Goal: Task Accomplishment & Management: Contribute content

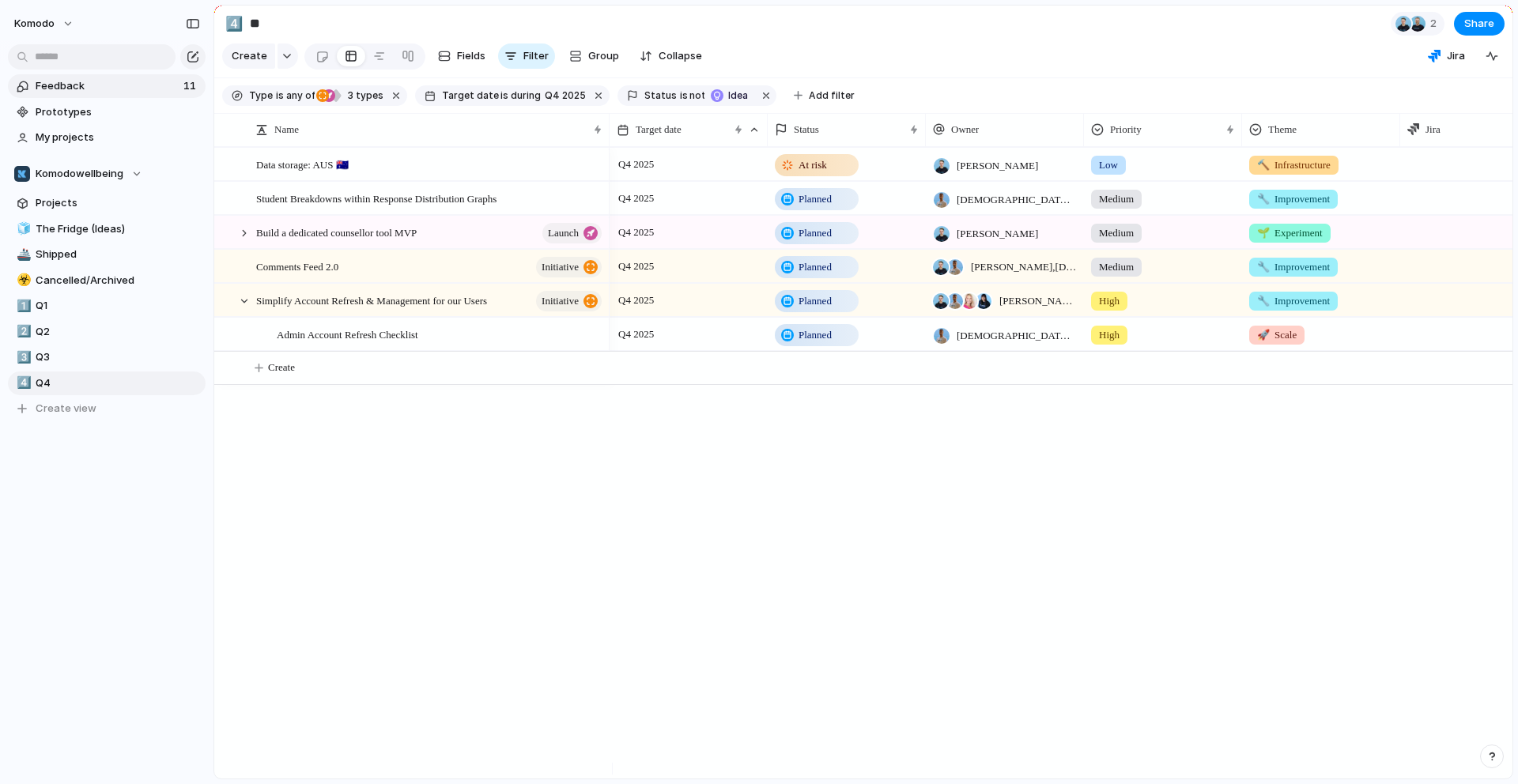
click at [146, 89] on span "Feedback" at bounding box center [107, 86] width 143 height 16
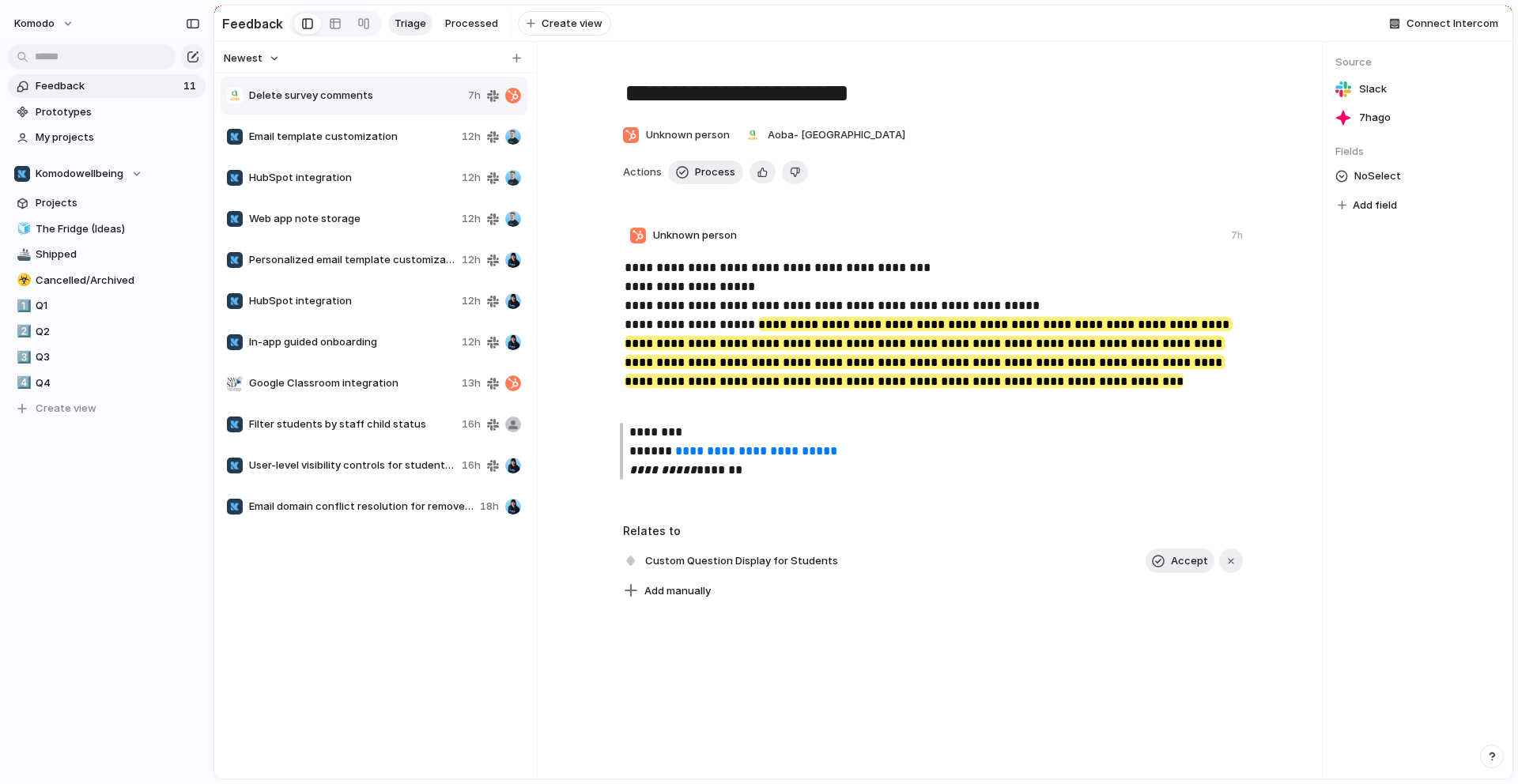
click at [1052, 159] on div "**********" at bounding box center [932, 331] width 753 height 540
click at [1093, 225] on div "Copy link Delete" at bounding box center [759, 392] width 1518 height 784
click at [446, 166] on span "Delete" at bounding box center [438, 159] width 33 height 16
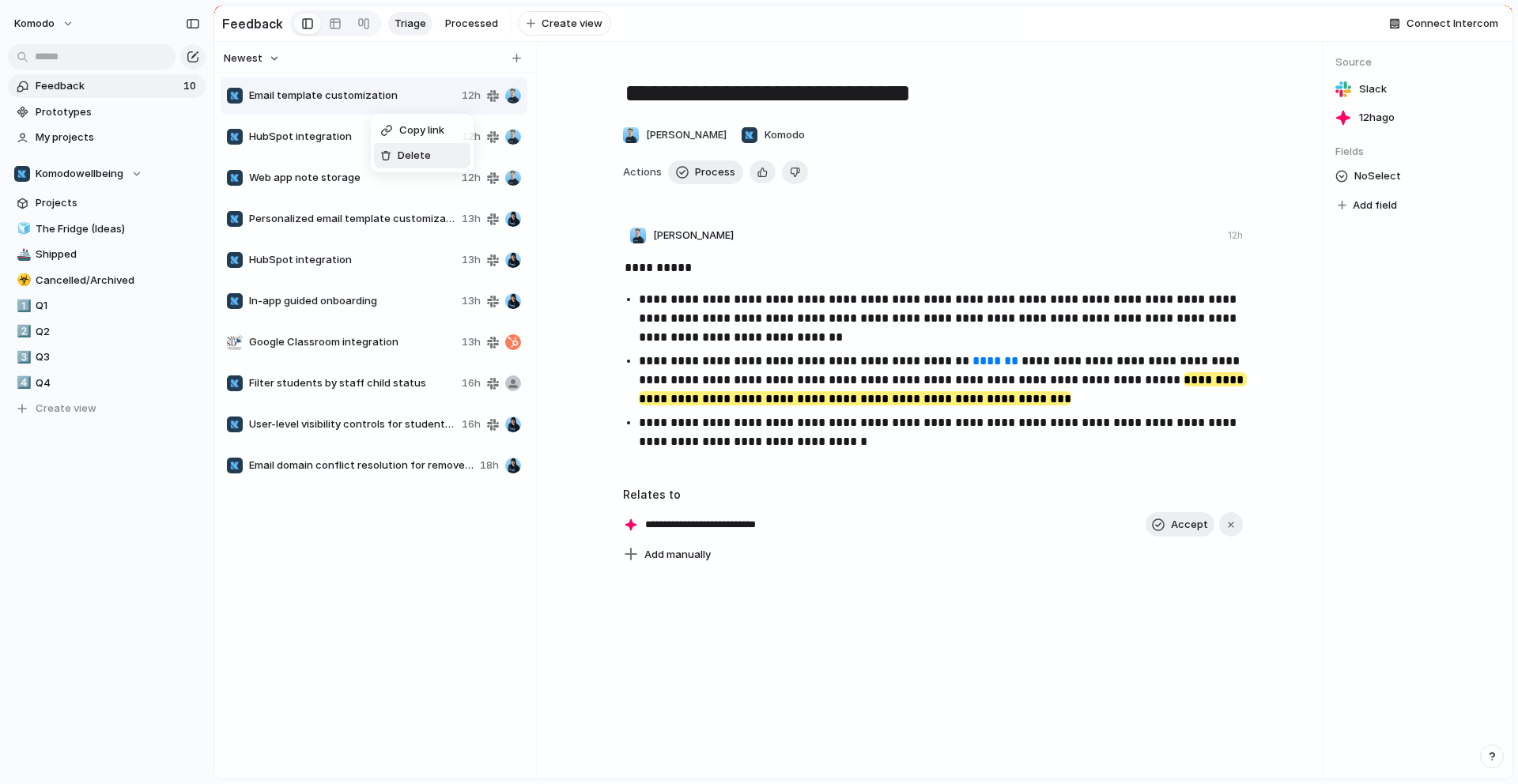
click at [396, 145] on li "Delete" at bounding box center [422, 155] width 97 height 25
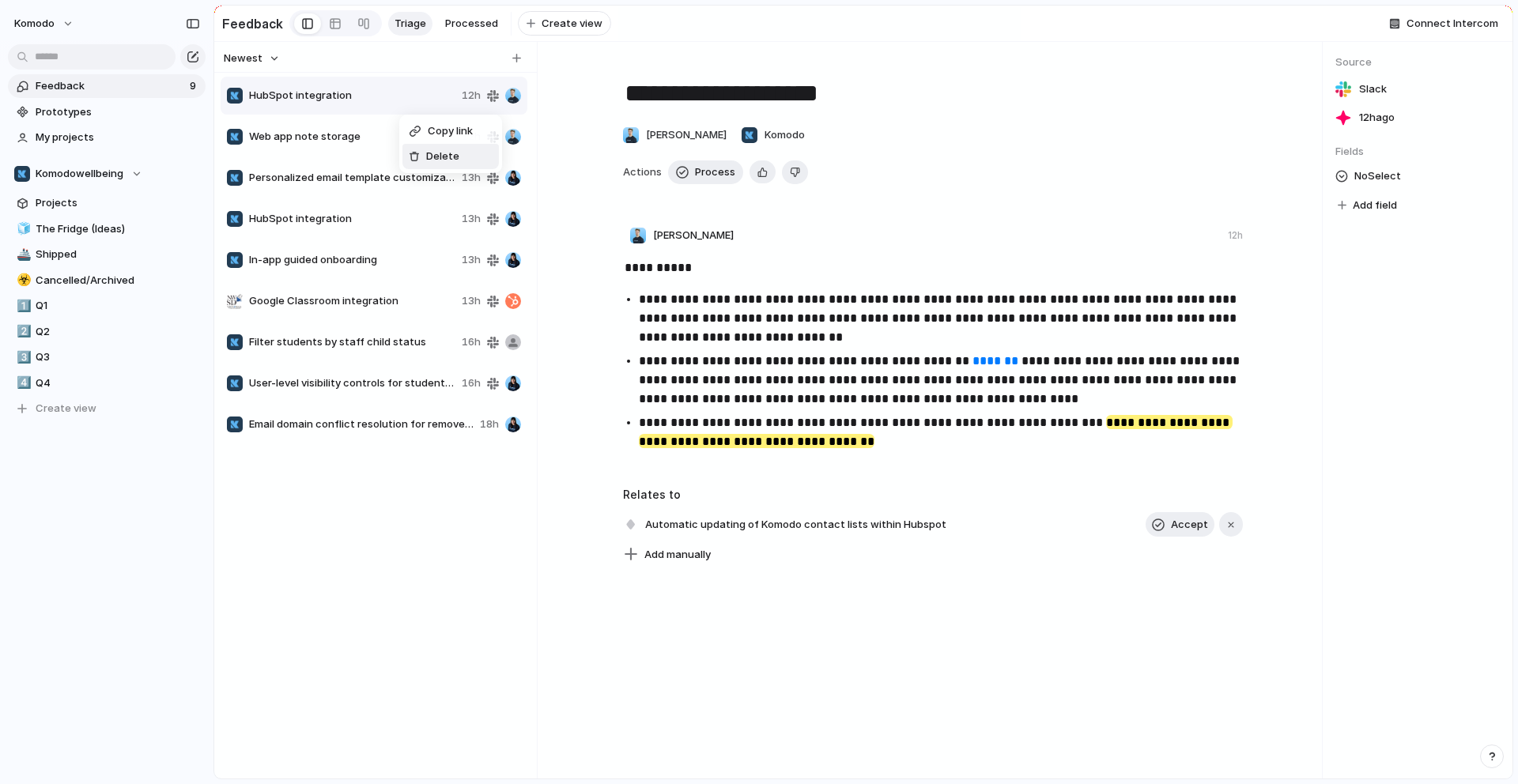
click at [464, 160] on li "Delete" at bounding box center [451, 156] width 97 height 25
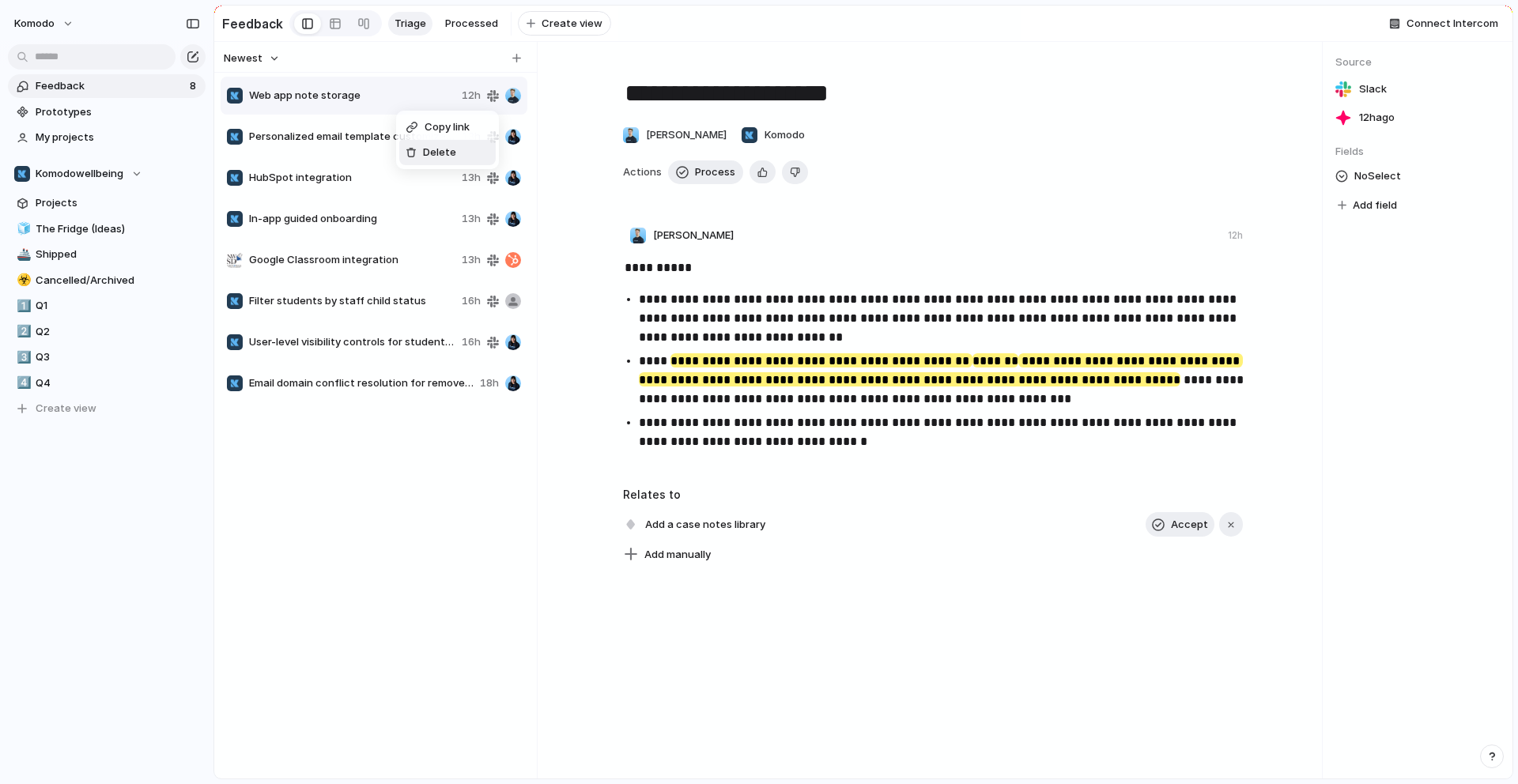
click at [441, 143] on li "Delete" at bounding box center [447, 152] width 97 height 25
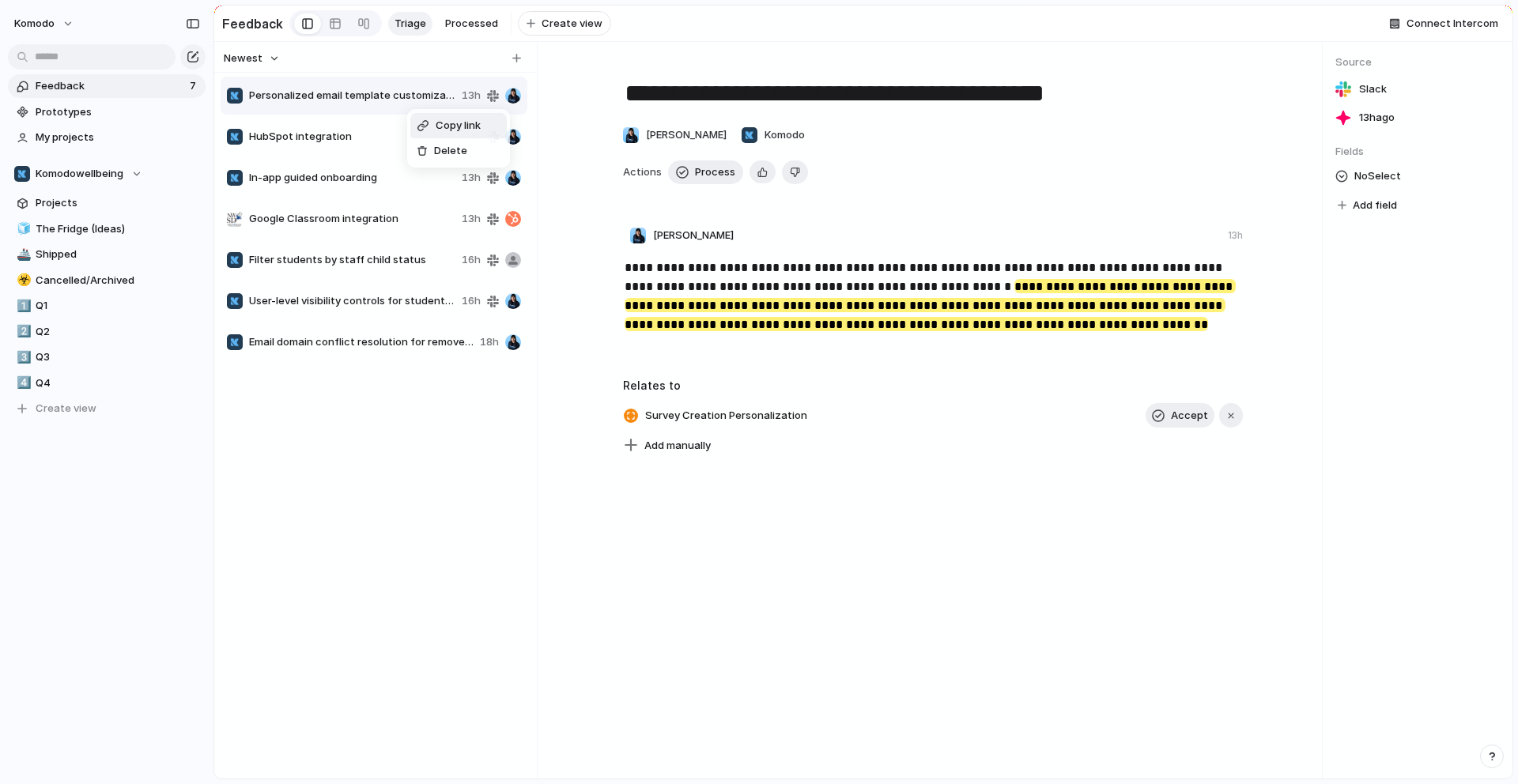
click at [837, 252] on div "Copy link Delete" at bounding box center [759, 392] width 1518 height 784
click at [390, 134] on span "Delete" at bounding box center [397, 142] width 33 height 16
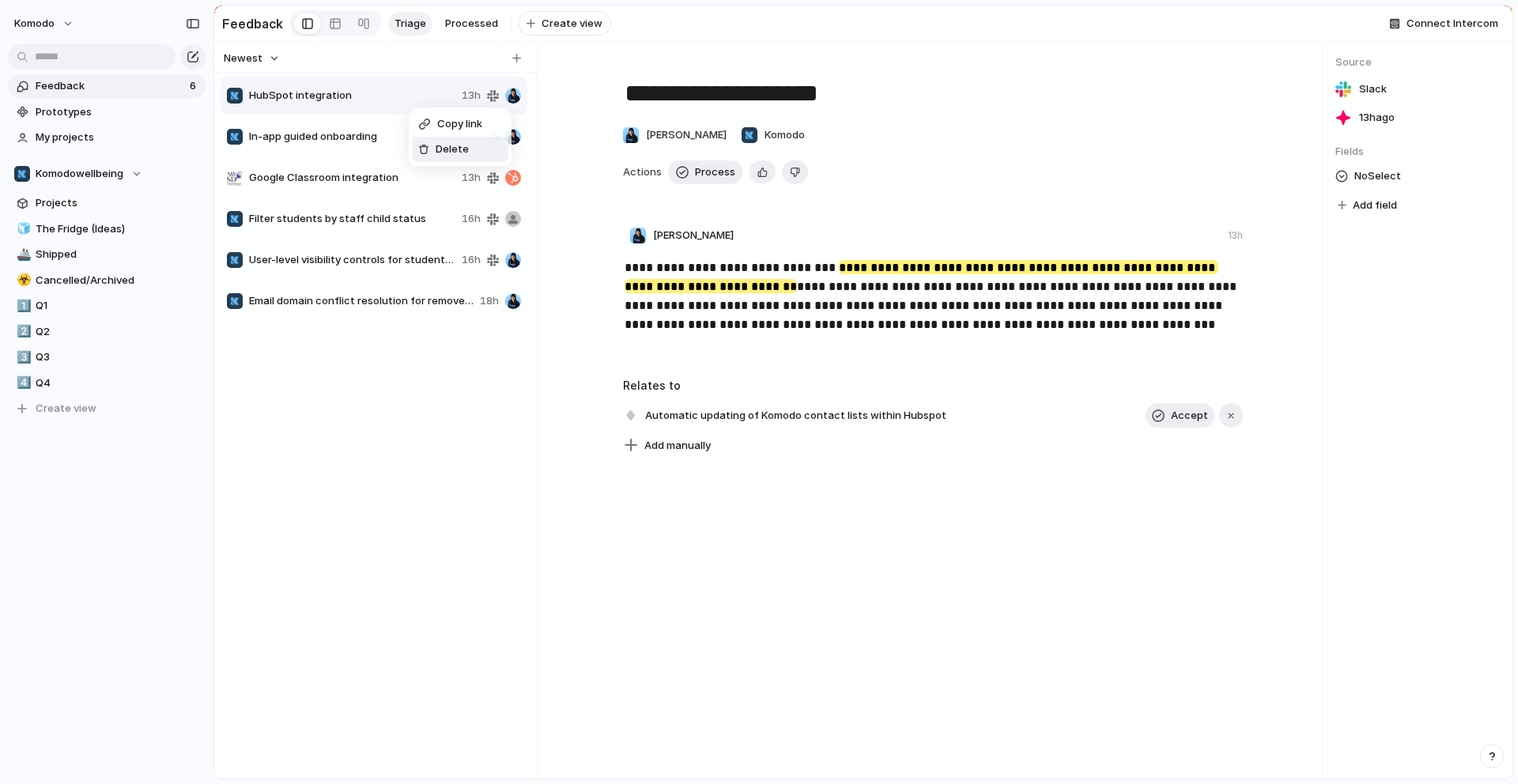
click at [450, 149] on span "Delete" at bounding box center [452, 149] width 33 height 16
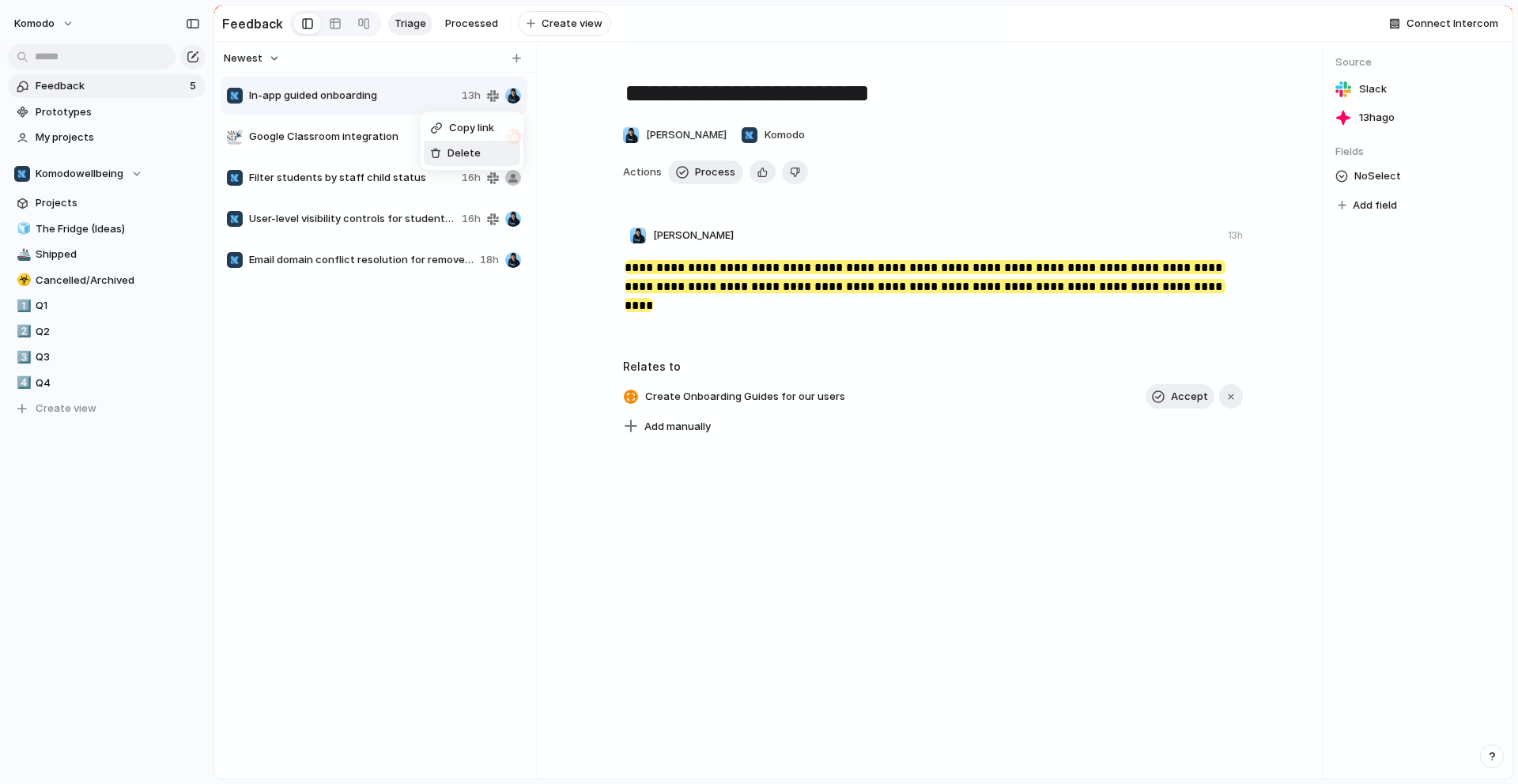
click at [452, 150] on span "Delete" at bounding box center [464, 153] width 33 height 16
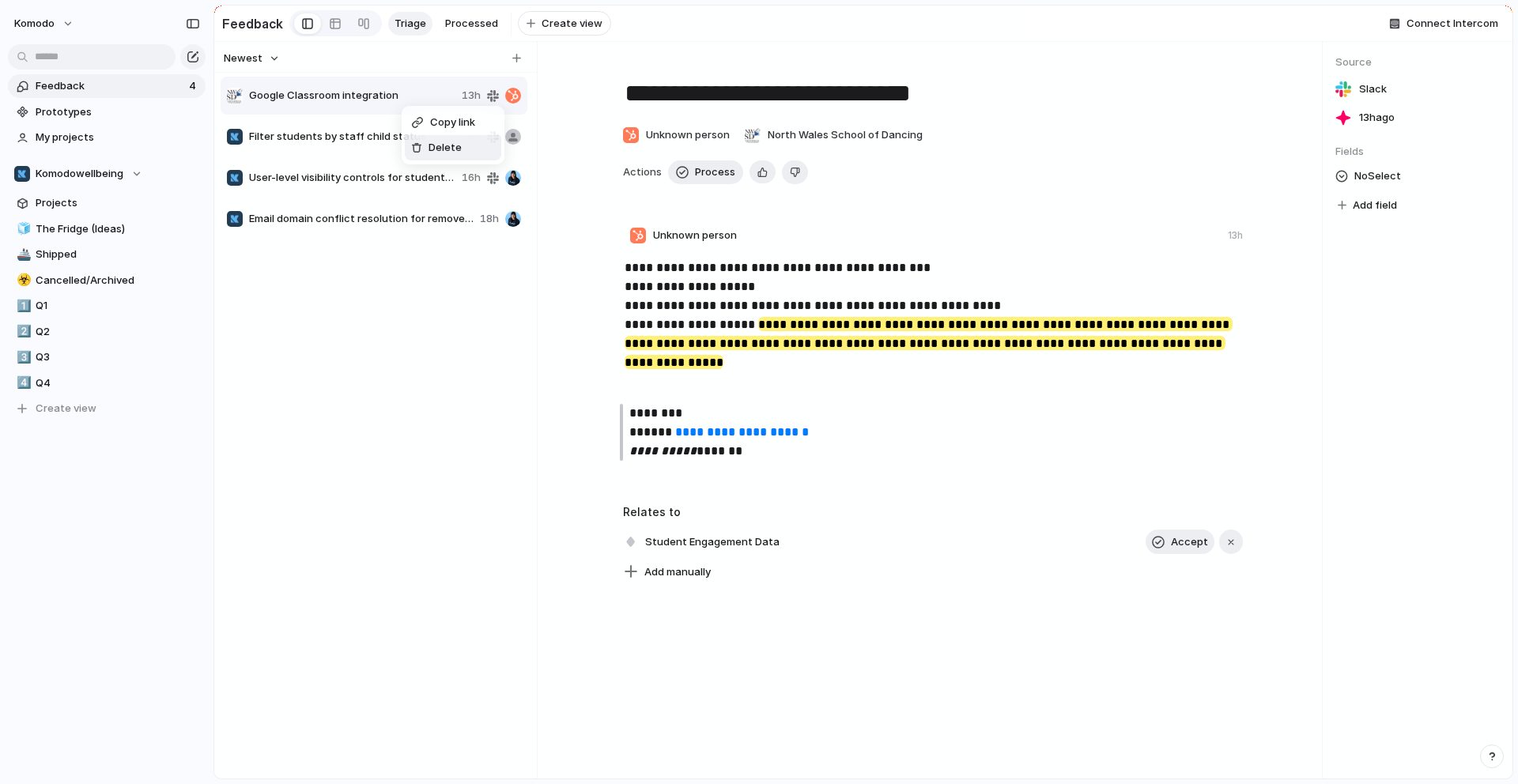
click at [425, 140] on div "Delete" at bounding box center [437, 148] width 51 height 16
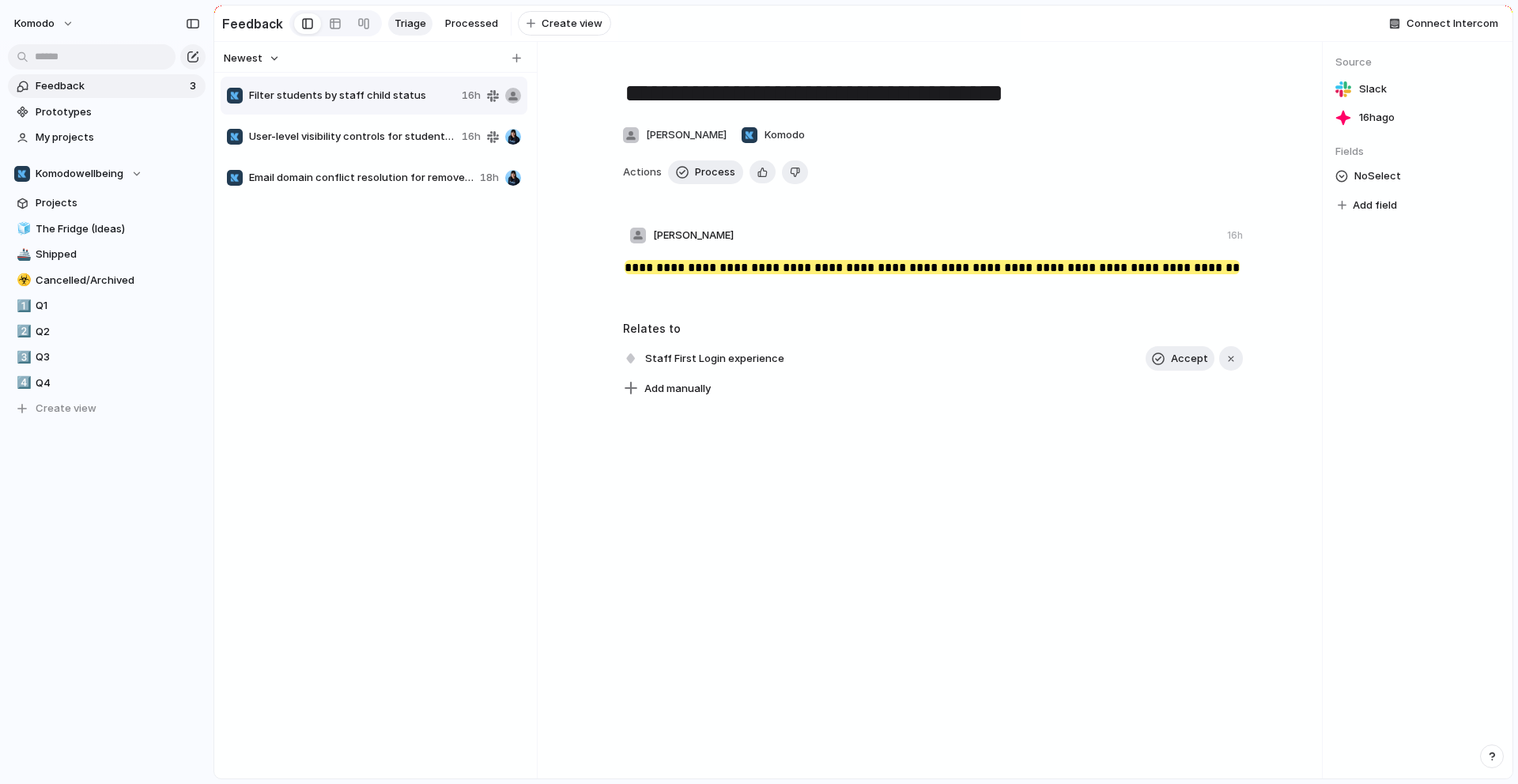
click at [383, 145] on span "User-level visibility controls for student profiles" at bounding box center [352, 137] width 207 height 16
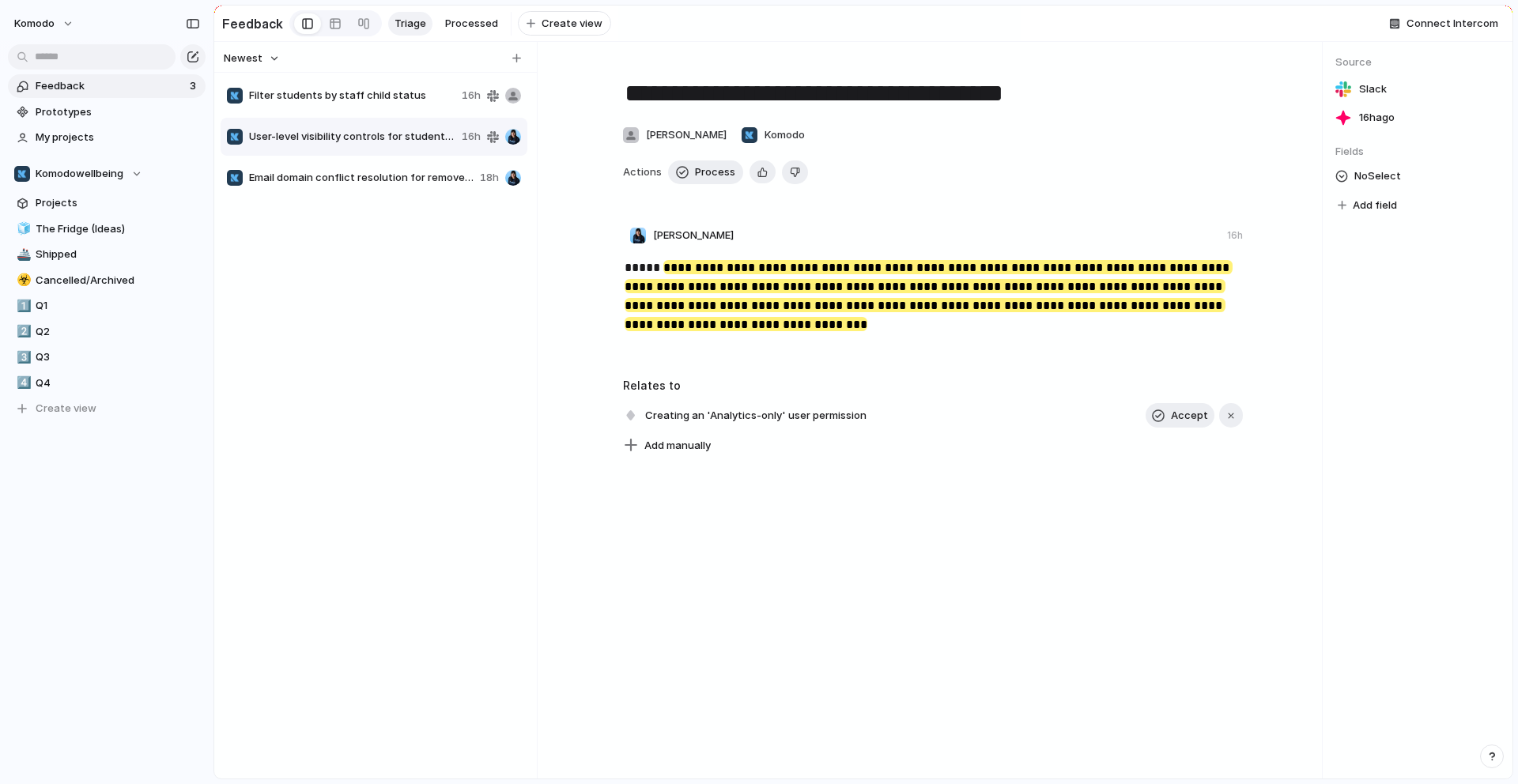
click at [392, 173] on div "Email domain conflict resolution for removed users 18h" at bounding box center [374, 178] width 307 height 38
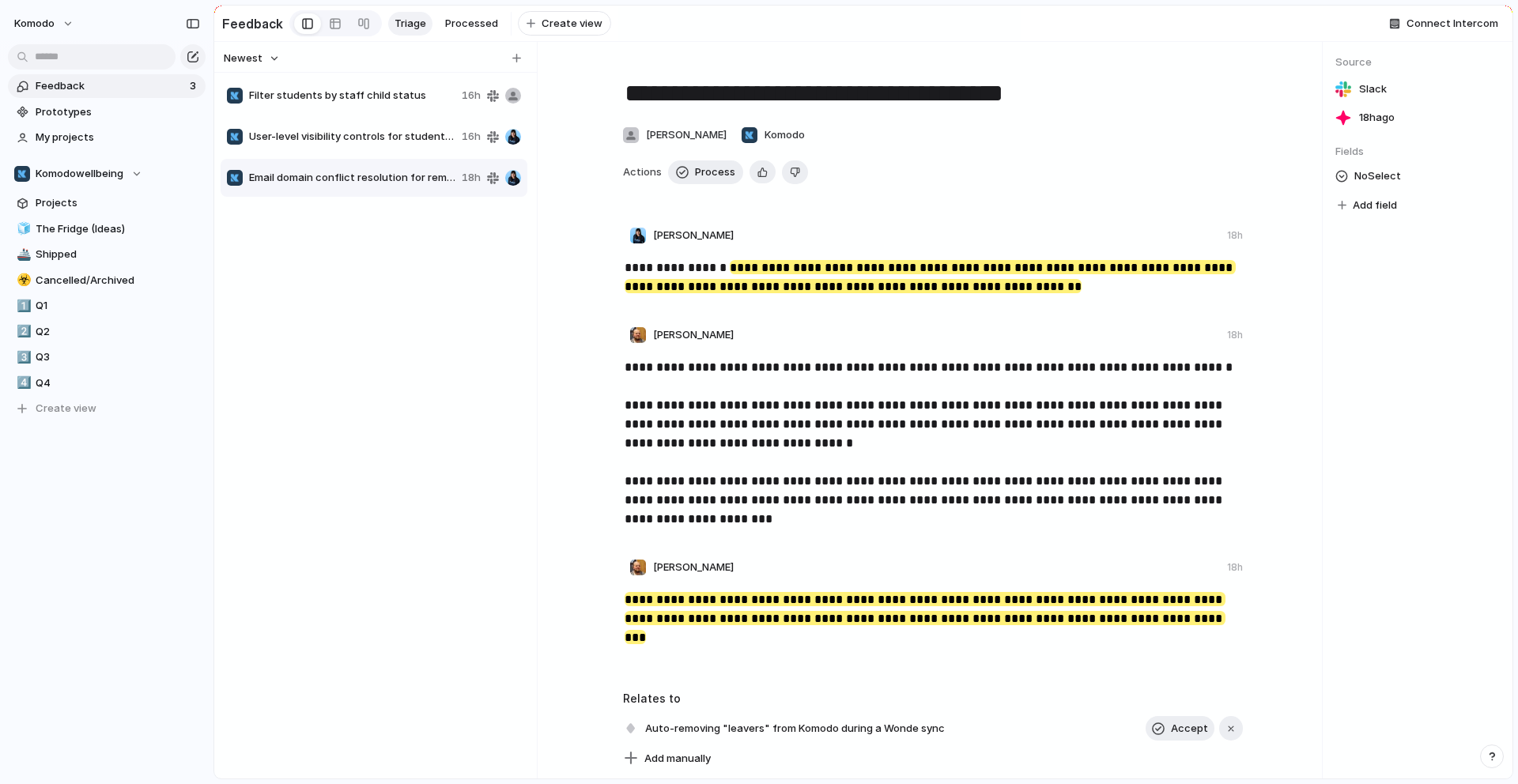
click at [404, 153] on div "User-level visibility controls for student profiles 16h" at bounding box center [374, 137] width 307 height 38
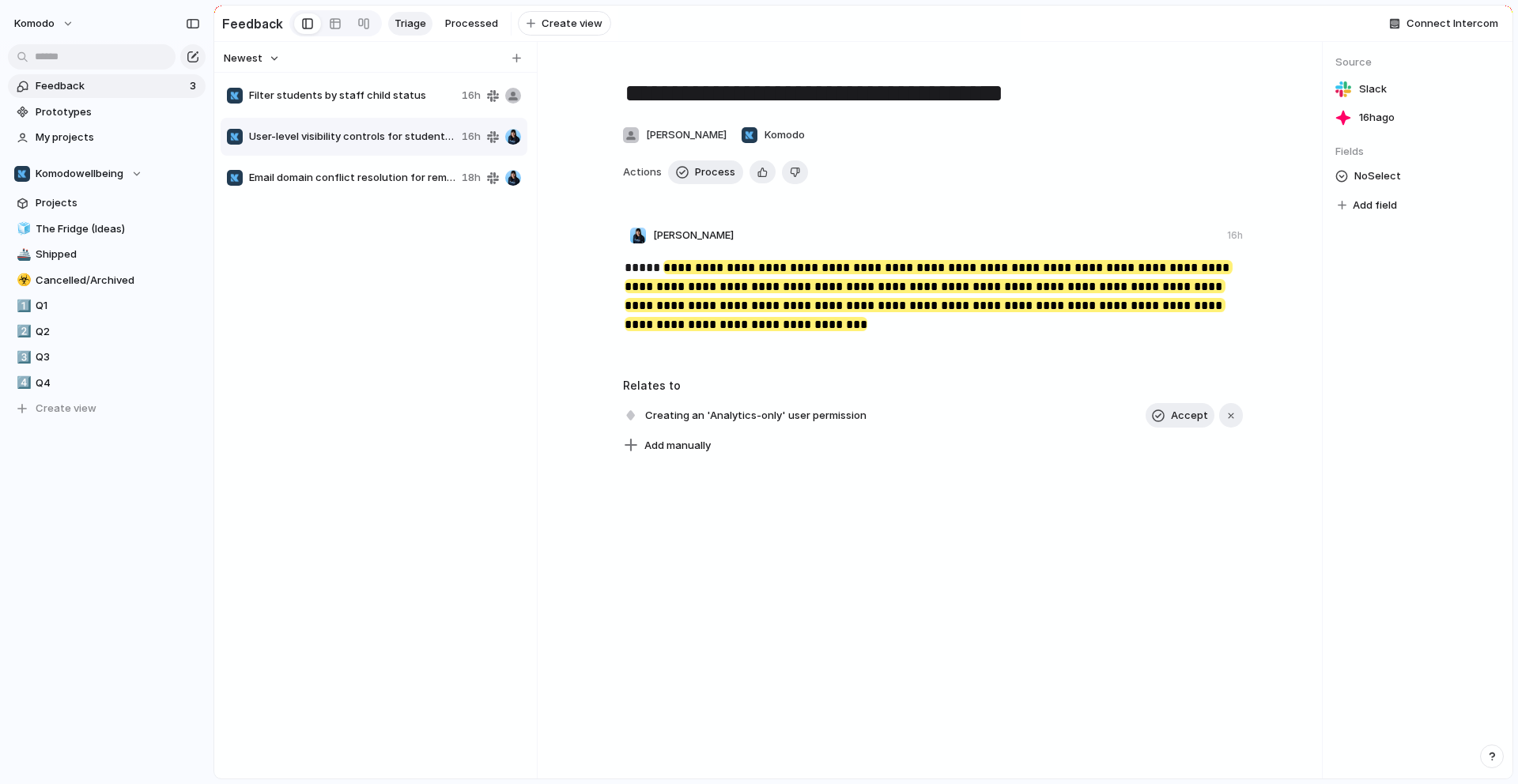
click at [377, 104] on span "Filter students by staff child status" at bounding box center [352, 96] width 207 height 16
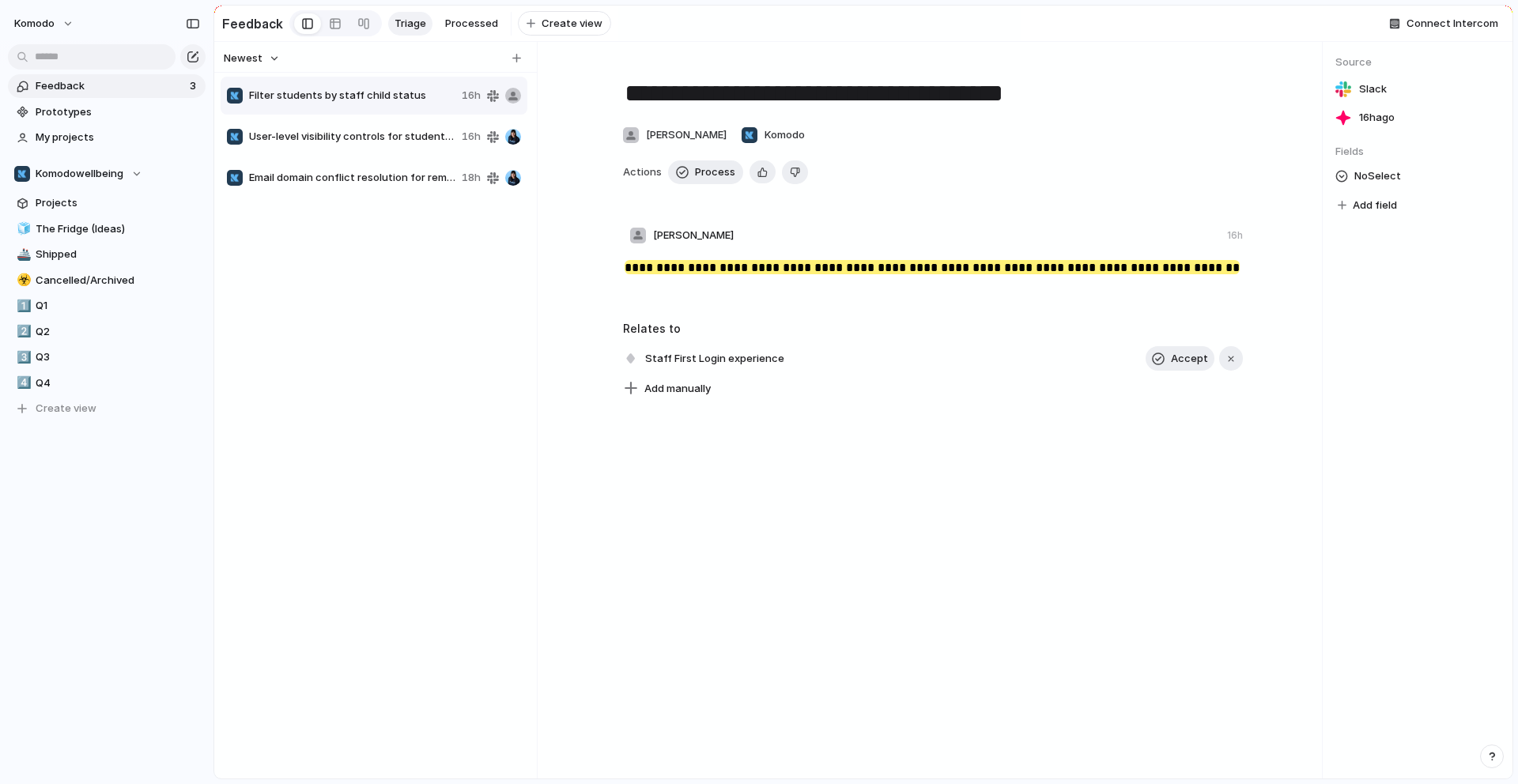
click at [355, 98] on div "Copy link Delete" at bounding box center [759, 392] width 1518 height 784
click at [370, 145] on span "User-level visibility controls for student profiles" at bounding box center [352, 137] width 207 height 16
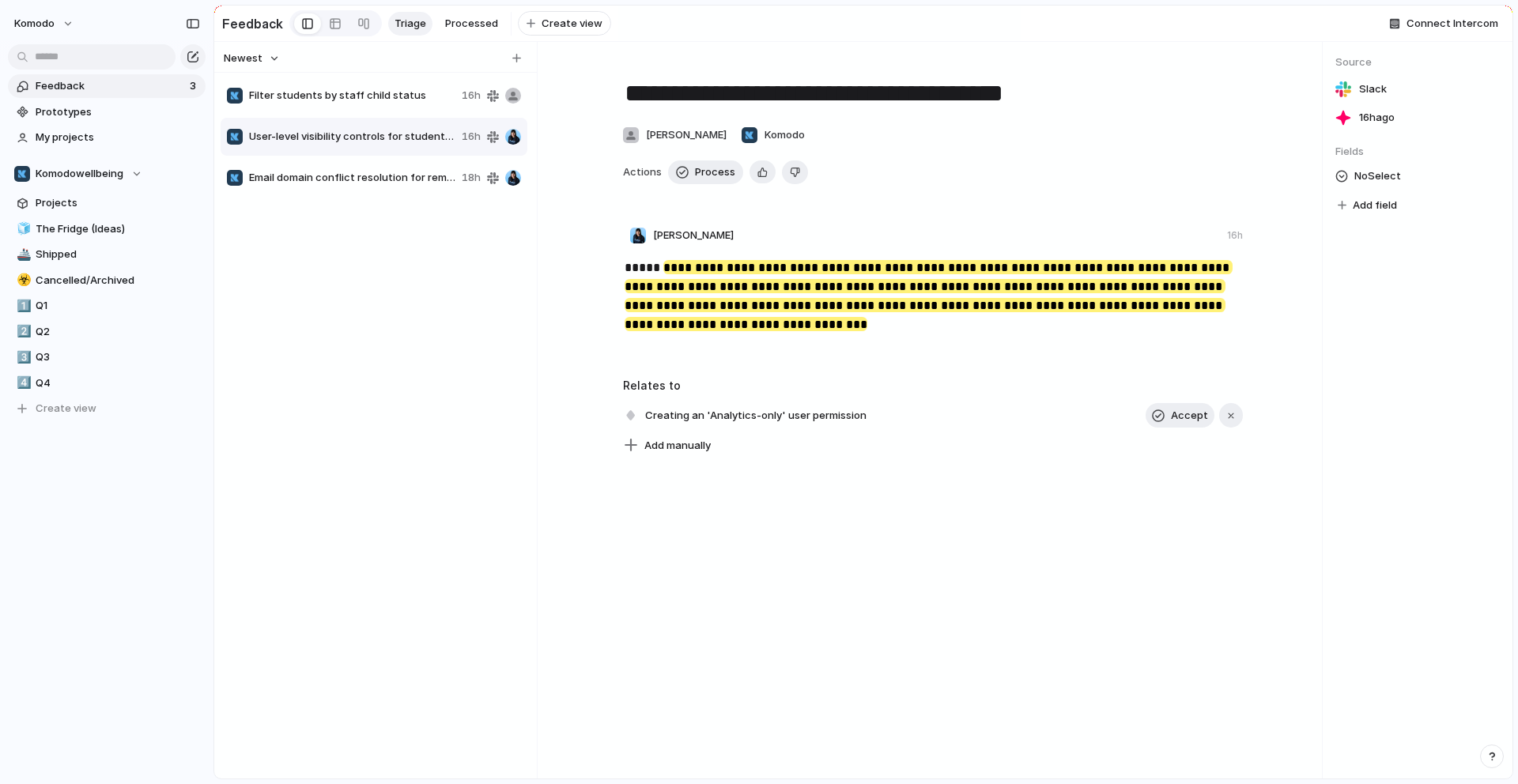
click at [389, 104] on span "Filter students by staff child status" at bounding box center [352, 96] width 207 height 16
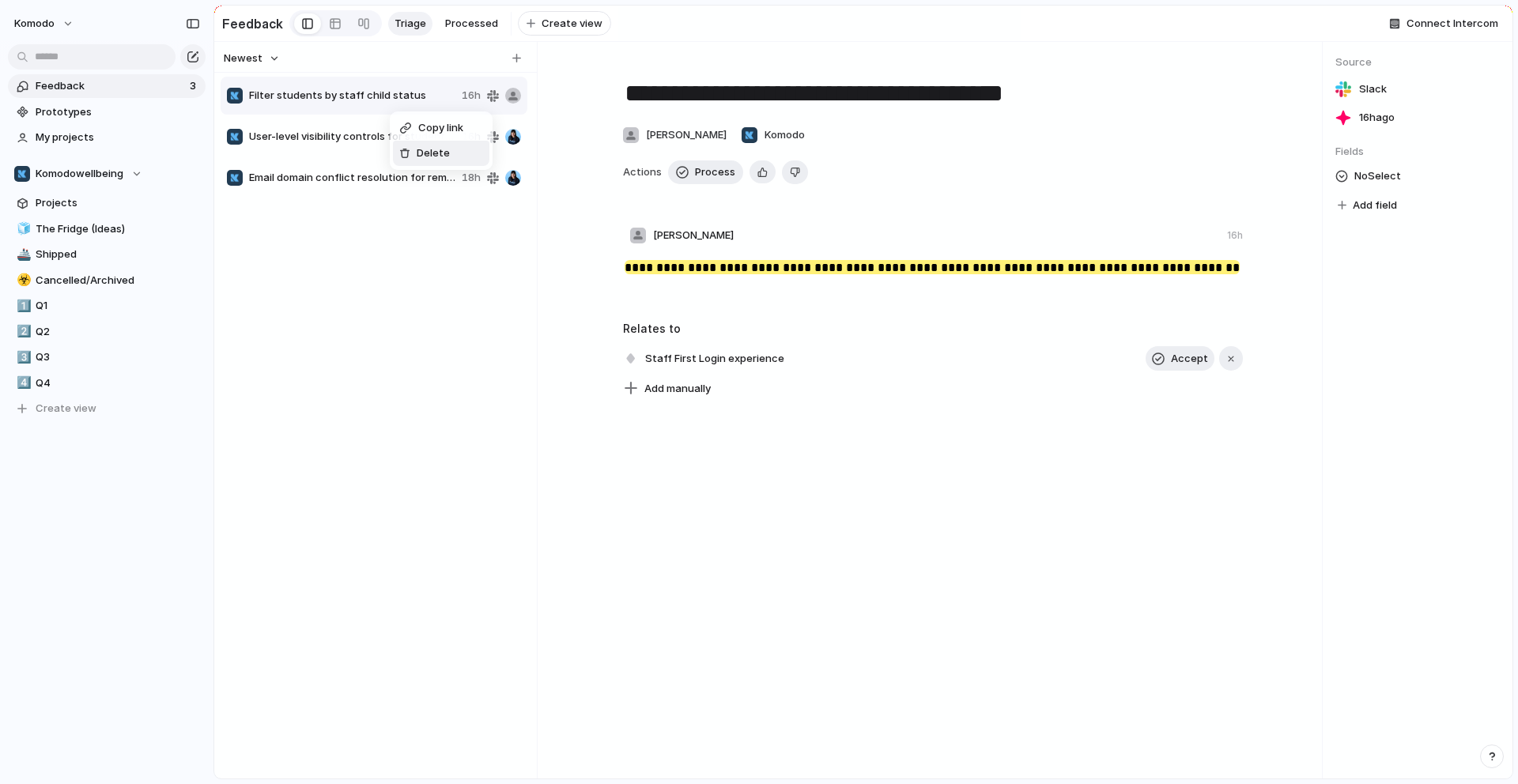
click at [428, 152] on span "Delete" at bounding box center [433, 153] width 33 height 16
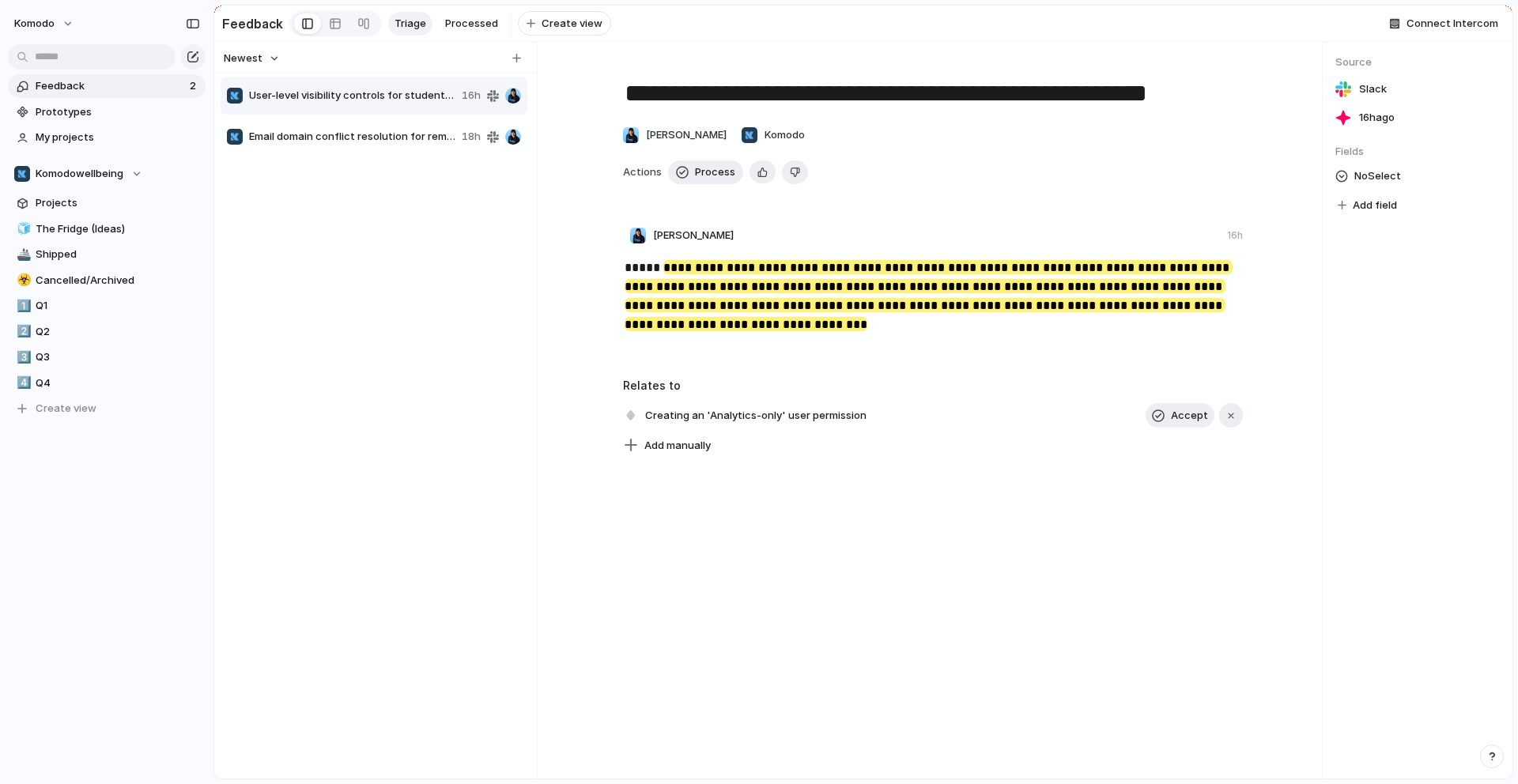
click at [428, 145] on span "Email domain conflict resolution for removed users" at bounding box center [352, 137] width 207 height 16
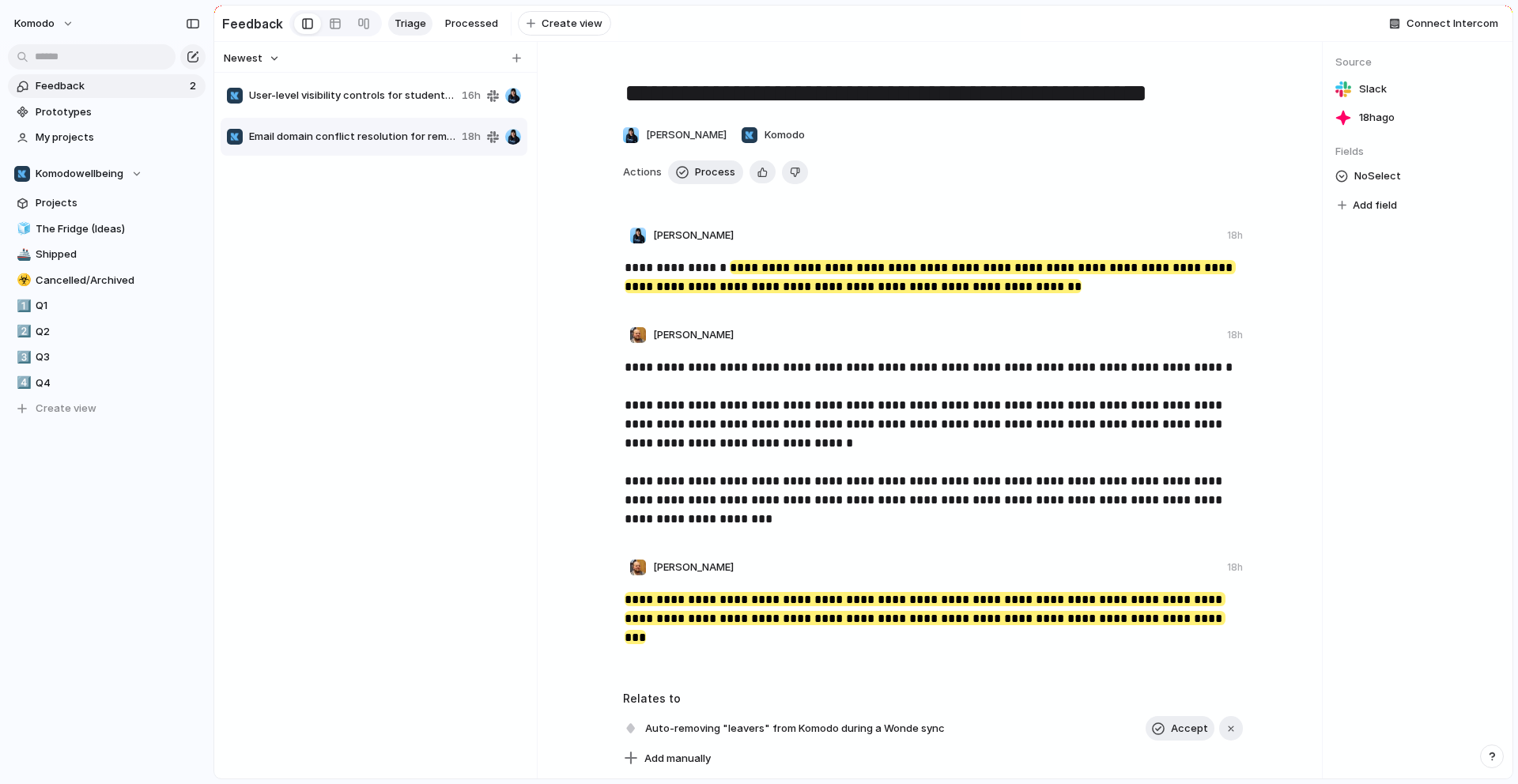
click at [438, 115] on div "User-level visibility controls for student profiles 16h" at bounding box center [374, 96] width 307 height 38
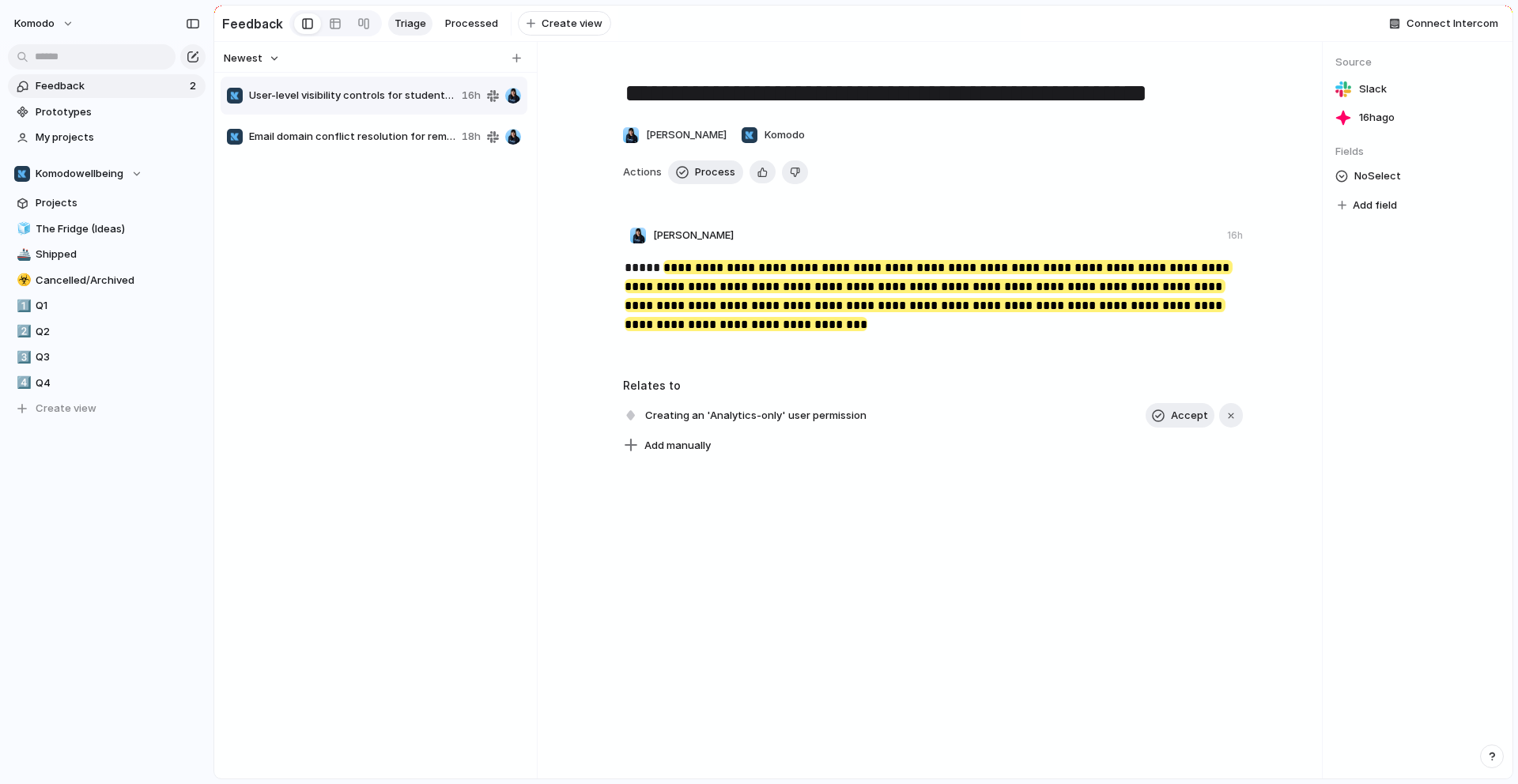
click at [437, 133] on div "Email domain conflict resolution for removed users 18h" at bounding box center [374, 137] width 307 height 38
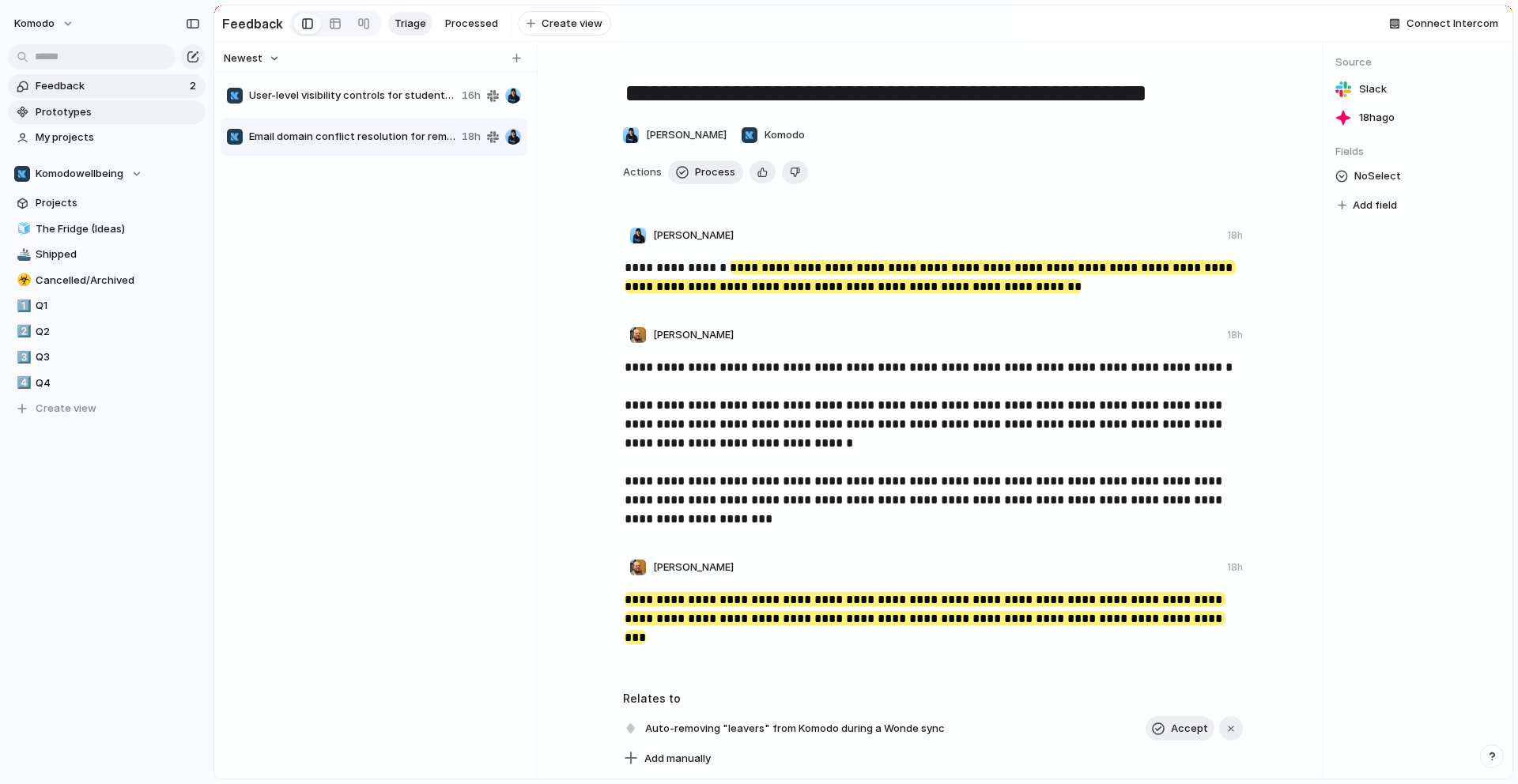
click at [107, 111] on span "Prototypes" at bounding box center [118, 112] width 165 height 16
click at [118, 145] on link "My projects" at bounding box center [106, 137] width 198 height 24
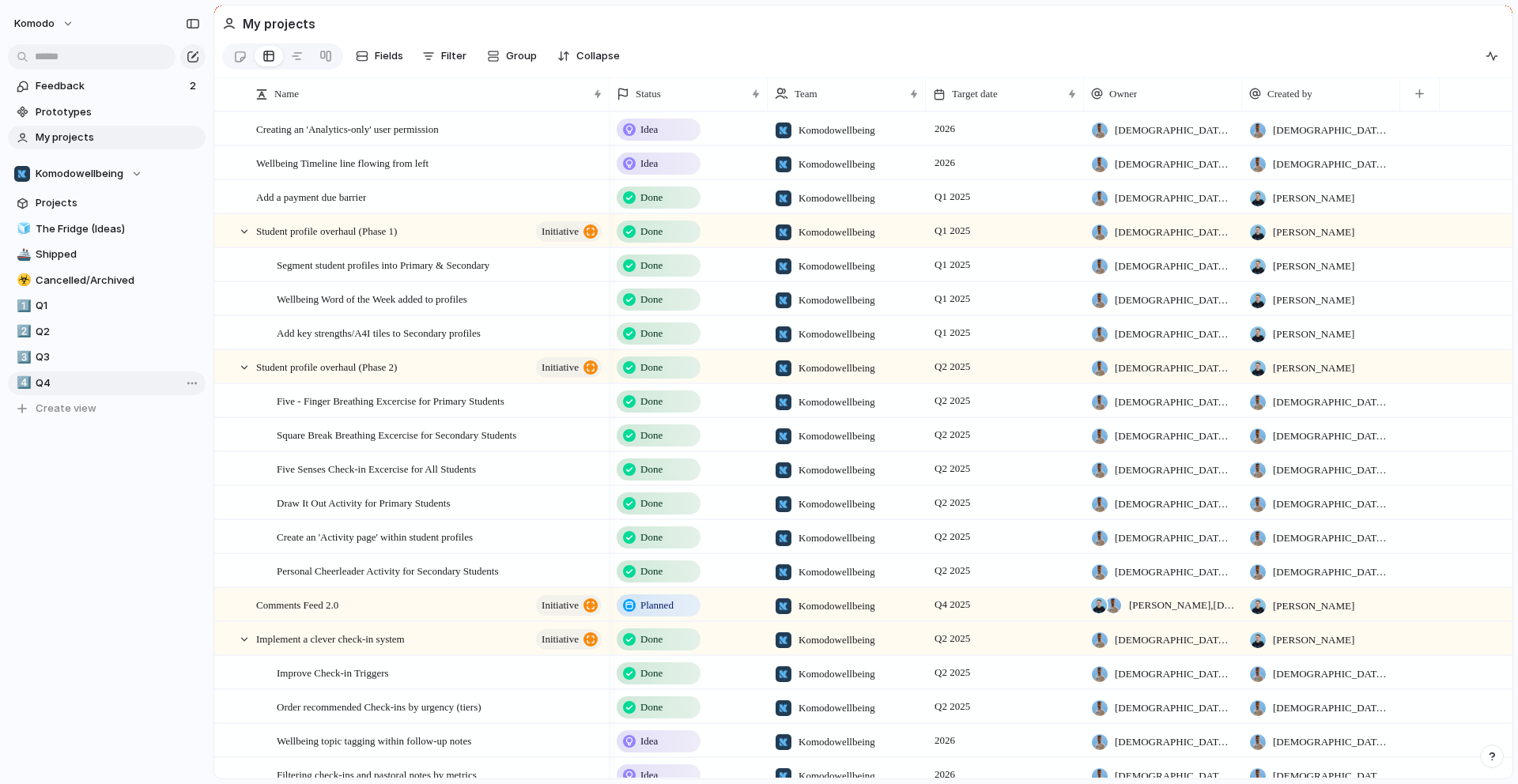
click at [72, 384] on span "Q4" at bounding box center [118, 383] width 165 height 16
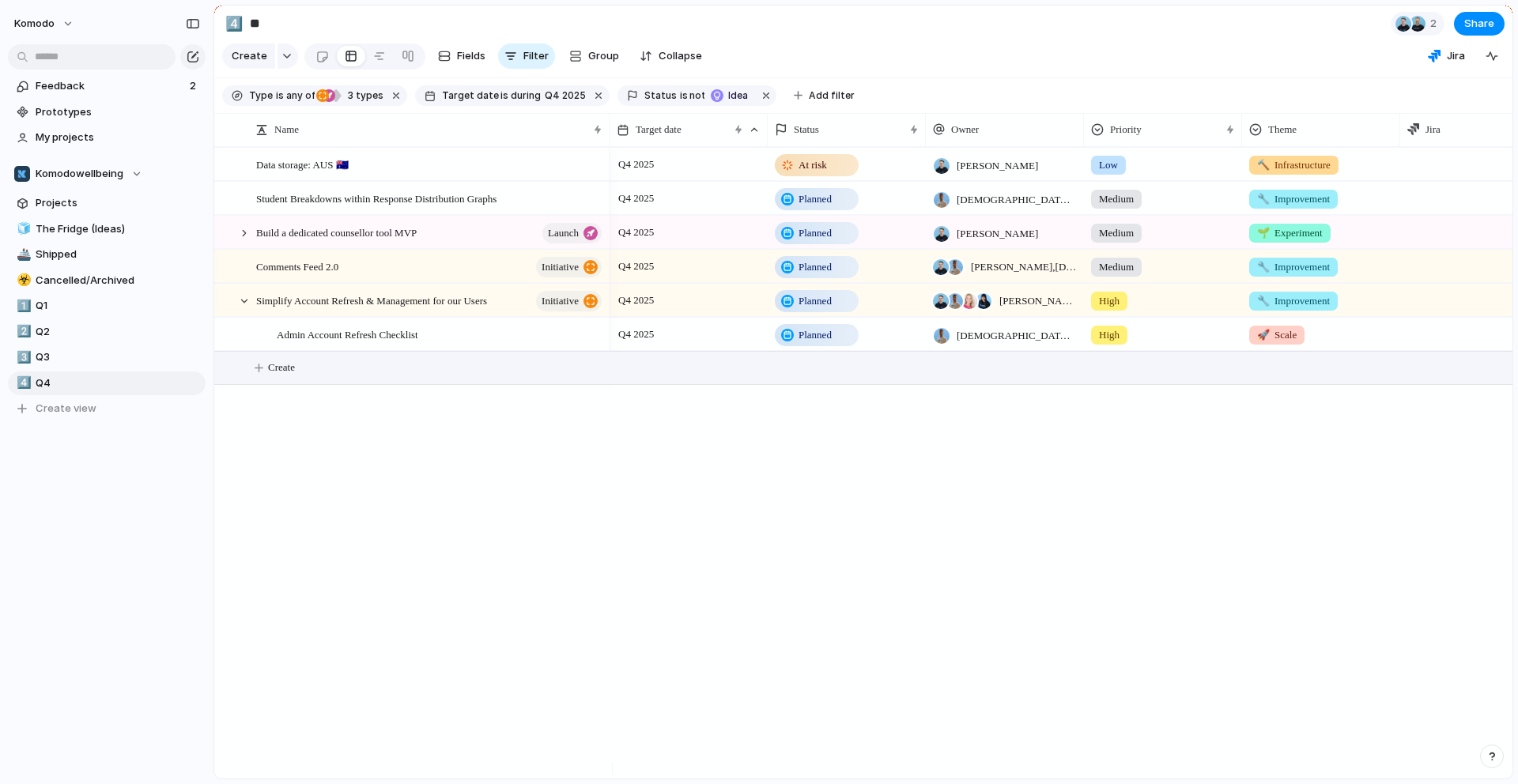
click at [275, 375] on span "Create" at bounding box center [281, 368] width 27 height 16
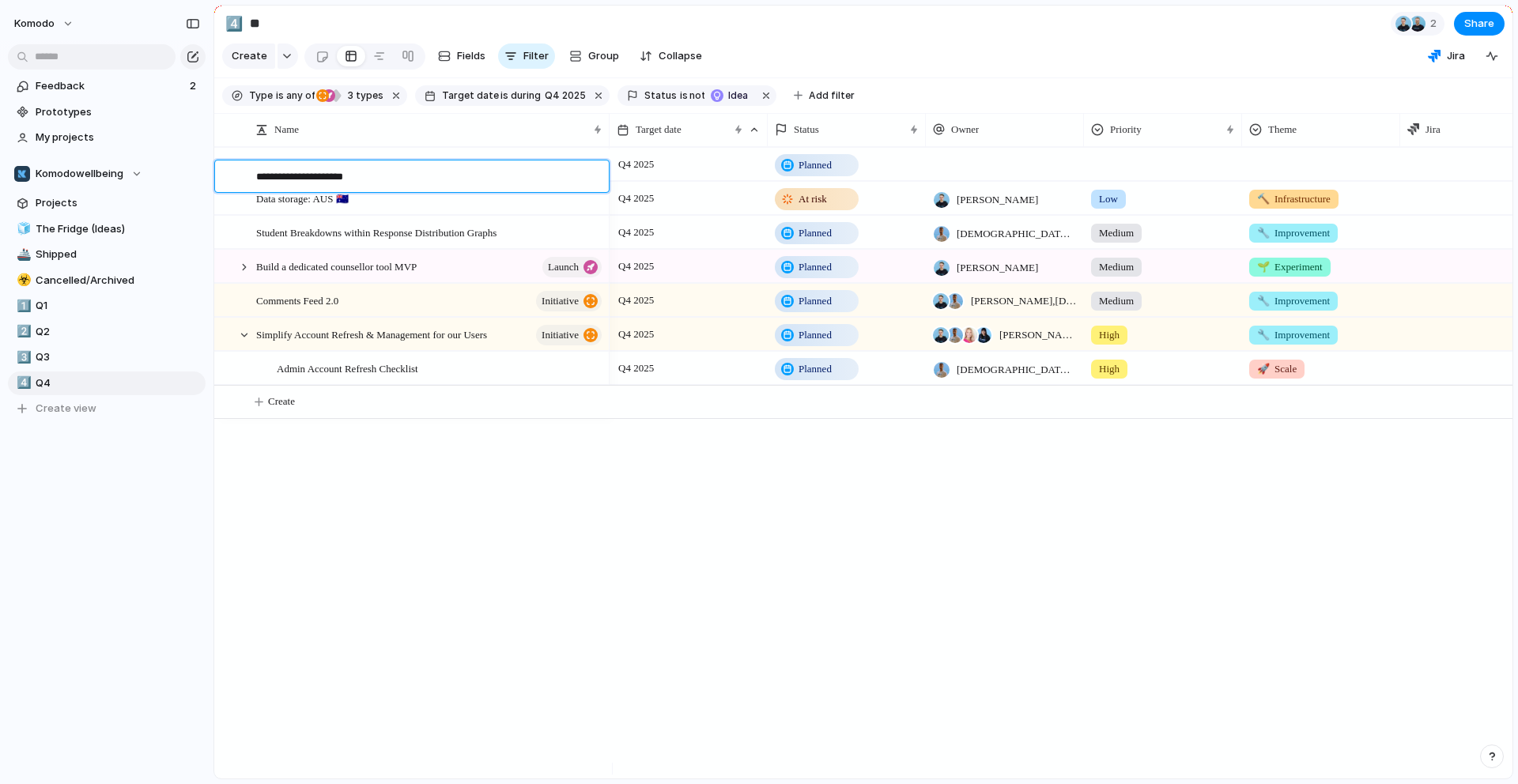
type textarea "**********"
click at [525, 171] on div "Mobile App Improvements" at bounding box center [430, 165] width 348 height 32
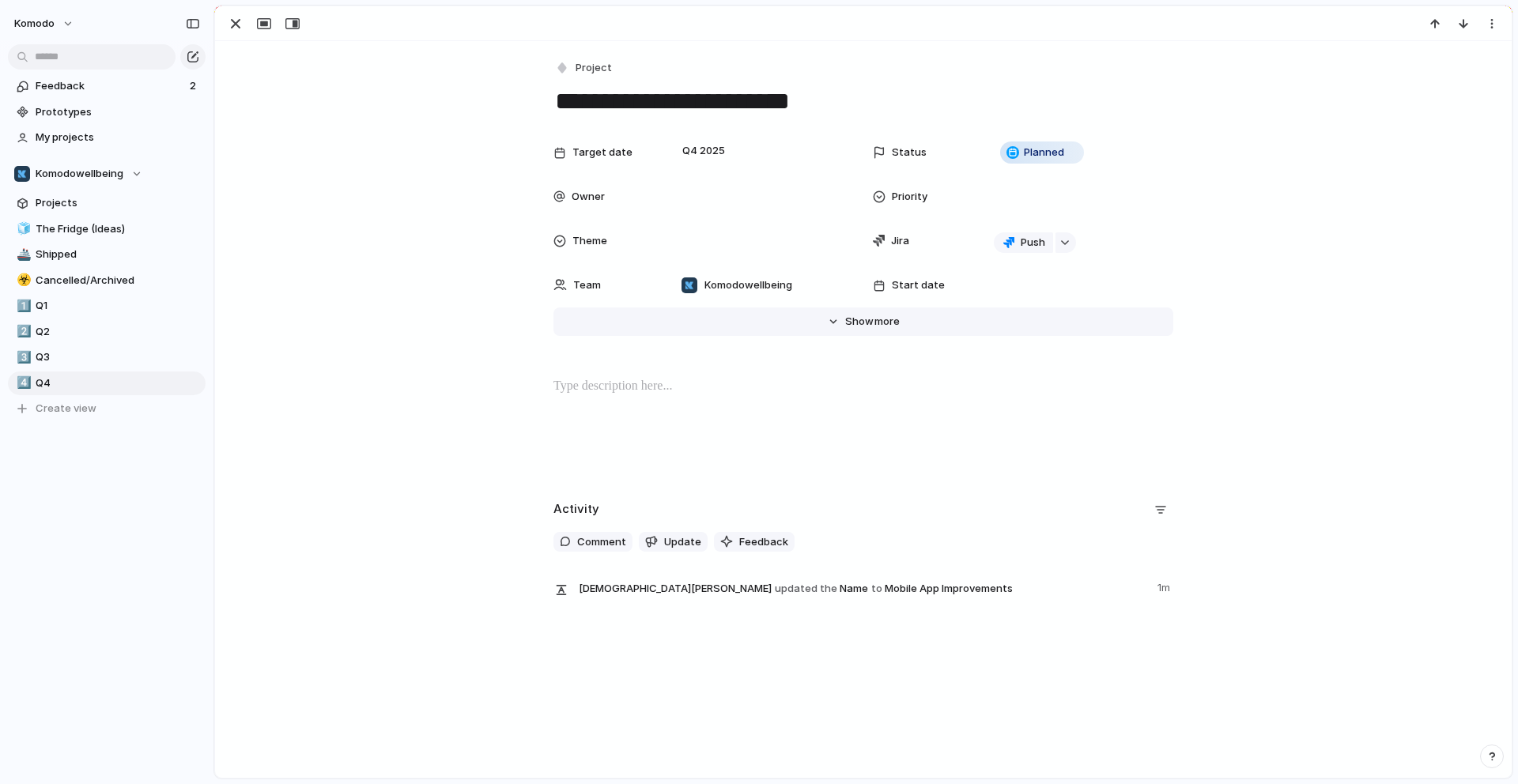
drag, startPoint x: 827, startPoint y: 318, endPoint x: 850, endPoint y: 327, distance: 24.7
click at [826, 318] on button "Hide Show more" at bounding box center [863, 321] width 620 height 29
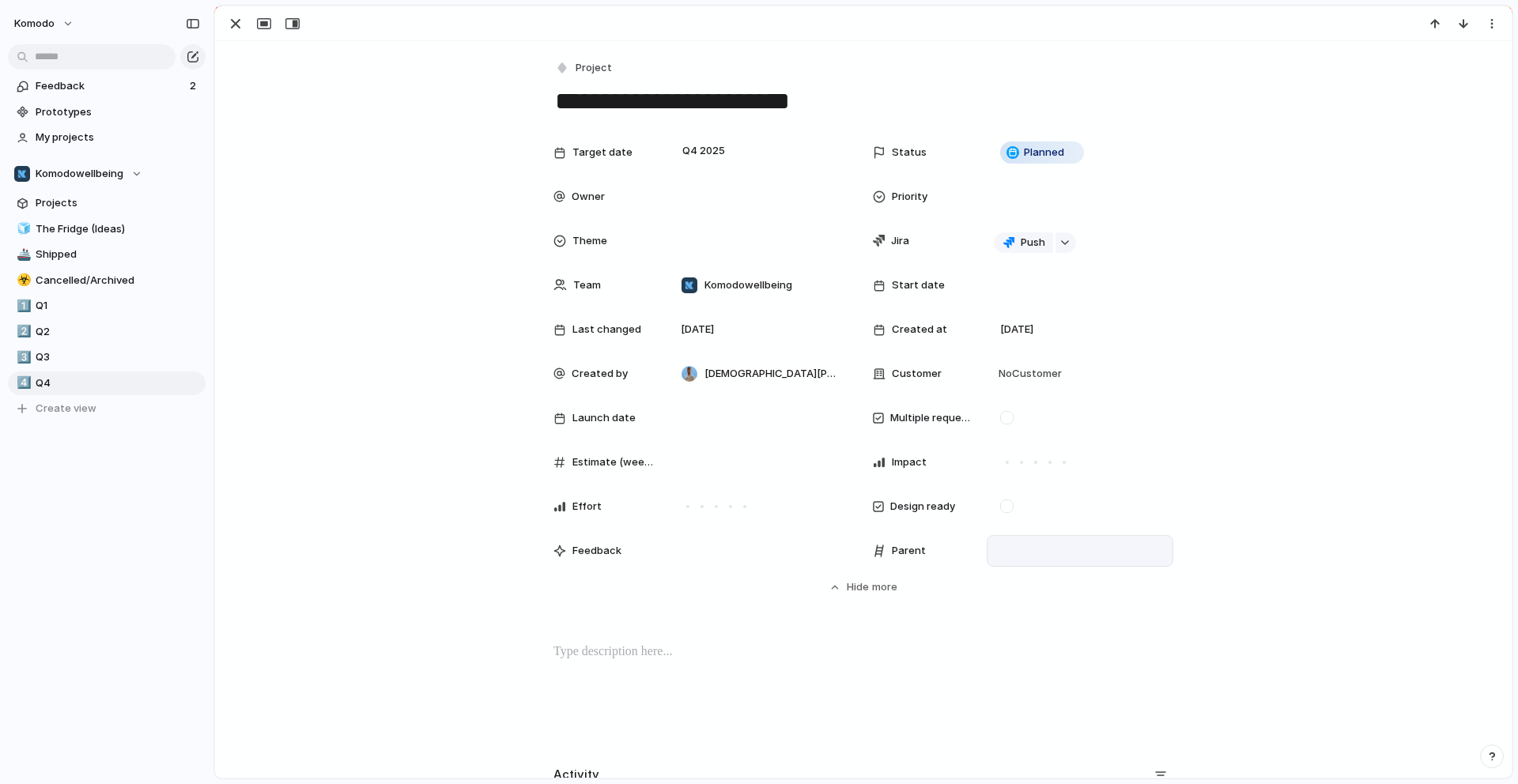
click at [1047, 545] on div at bounding box center [1080, 551] width 173 height 17
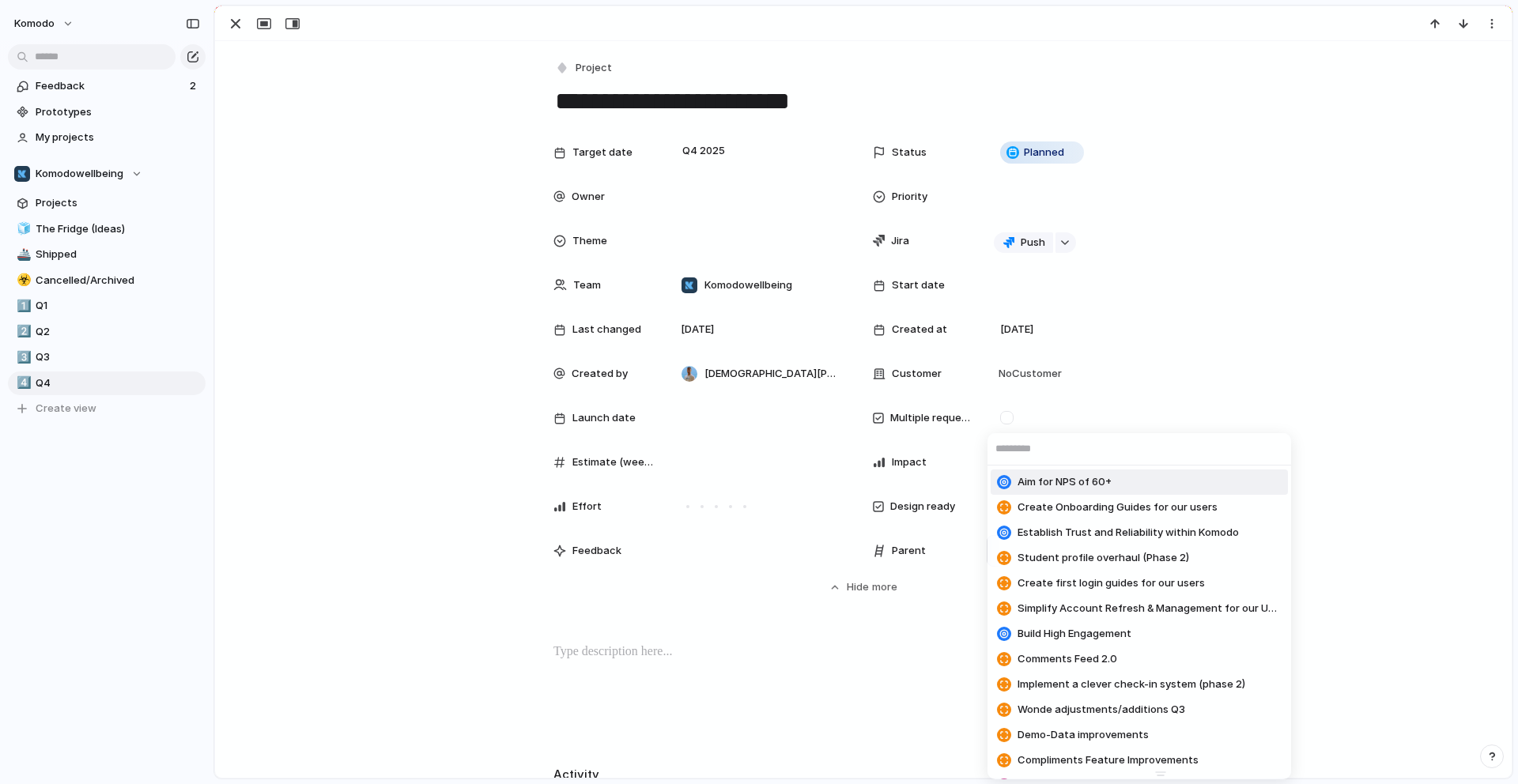
click at [570, 72] on div "Aim for NPS of 60+ Create Onboarding Guides for our users Establish Trust and R…" at bounding box center [759, 392] width 1518 height 784
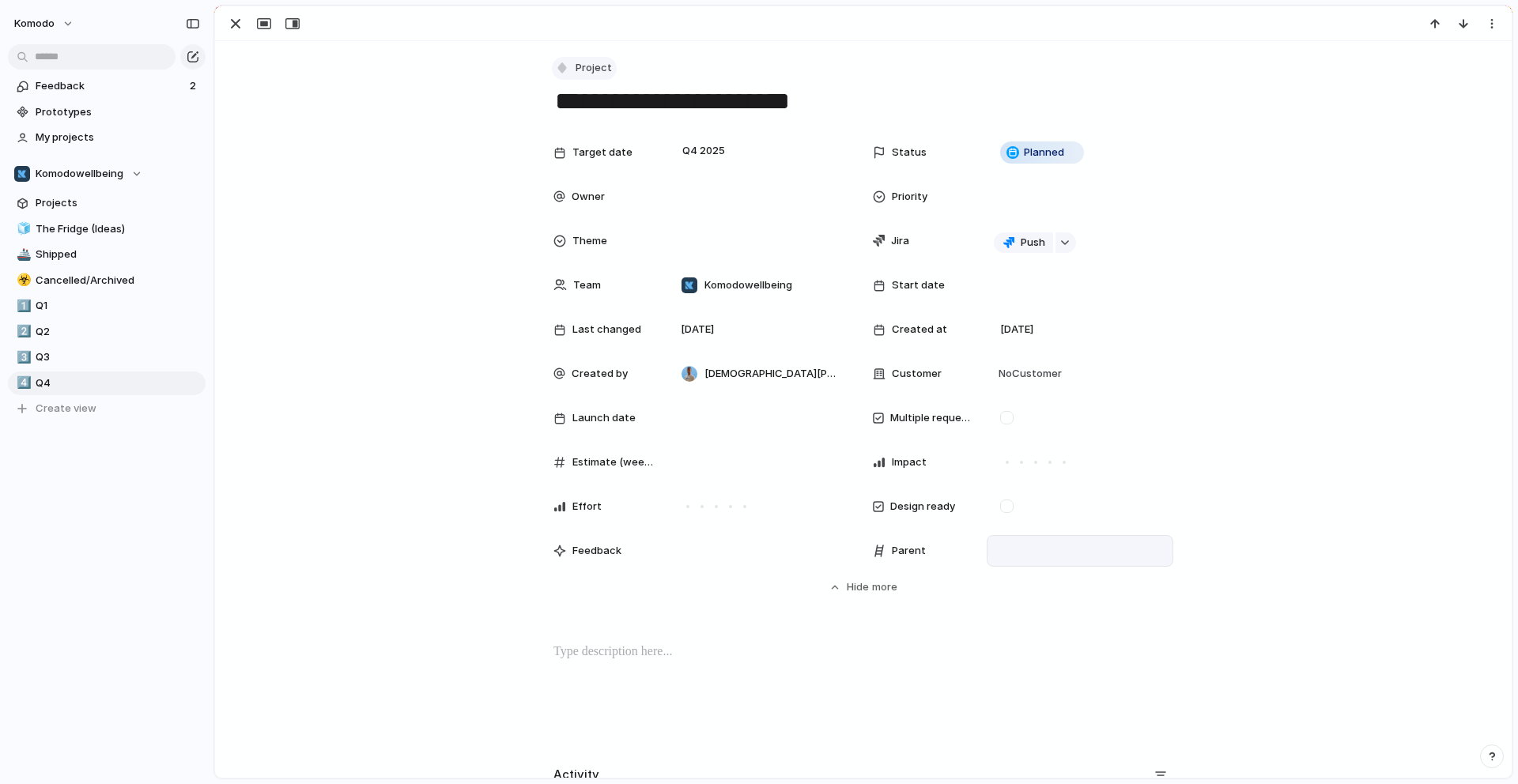
click at [575, 66] on span "Project" at bounding box center [593, 68] width 37 height 16
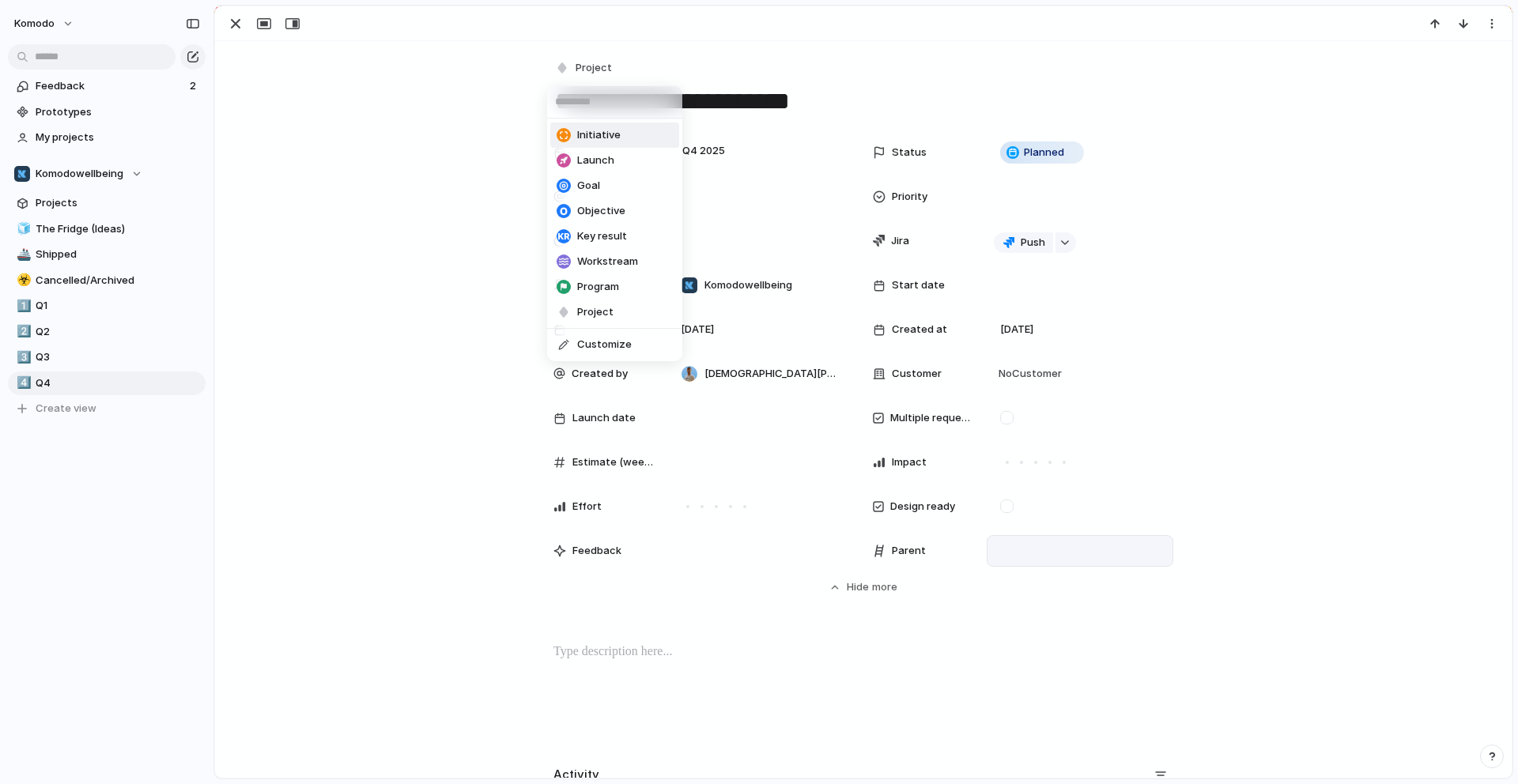
click at [619, 125] on li "Initiative" at bounding box center [614, 135] width 129 height 25
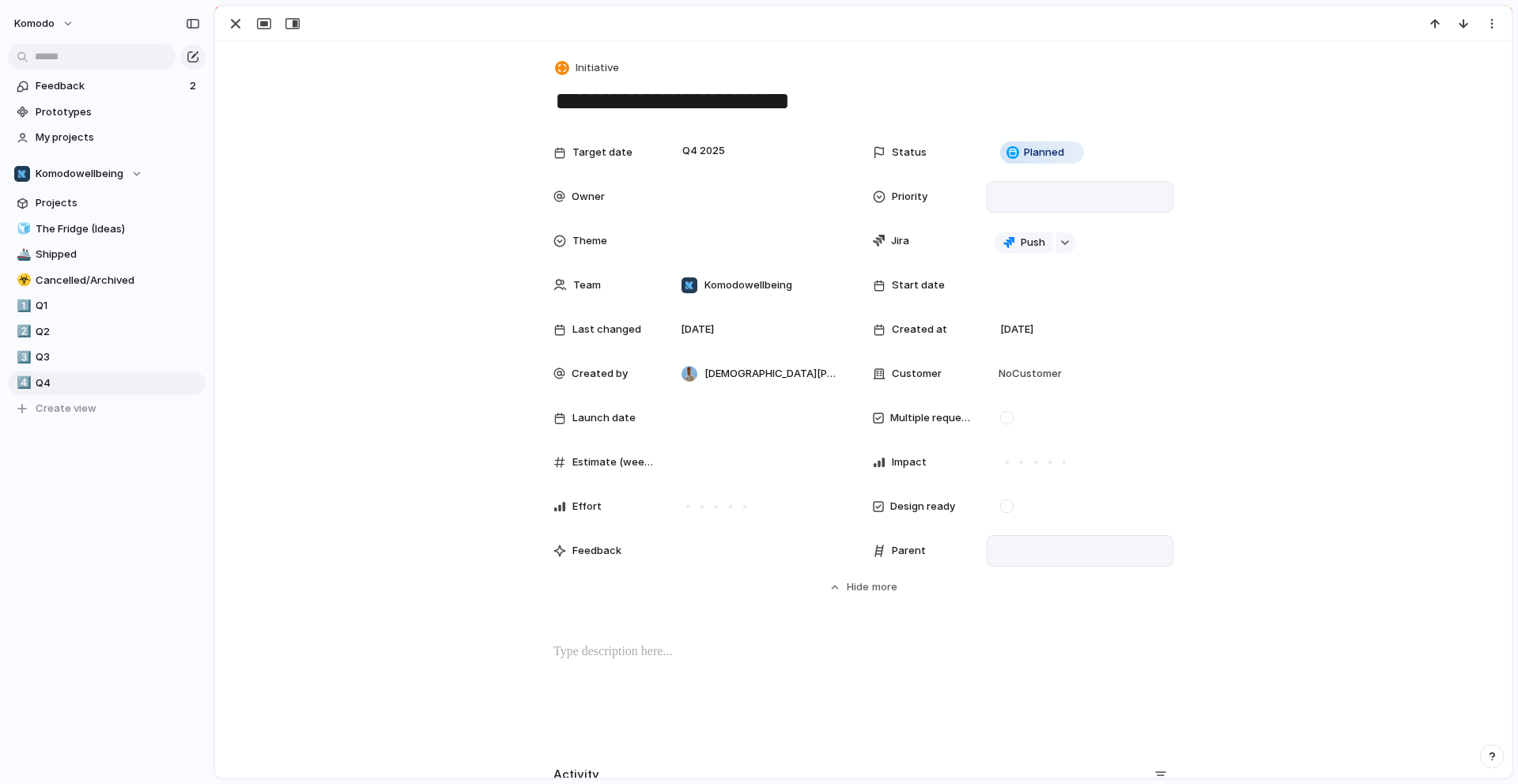
click at [1040, 198] on div at bounding box center [1080, 197] width 173 height 17
click at [1040, 326] on span "Medium" at bounding box center [1024, 334] width 38 height 16
click at [242, 30] on div "button" at bounding box center [235, 24] width 19 height 19
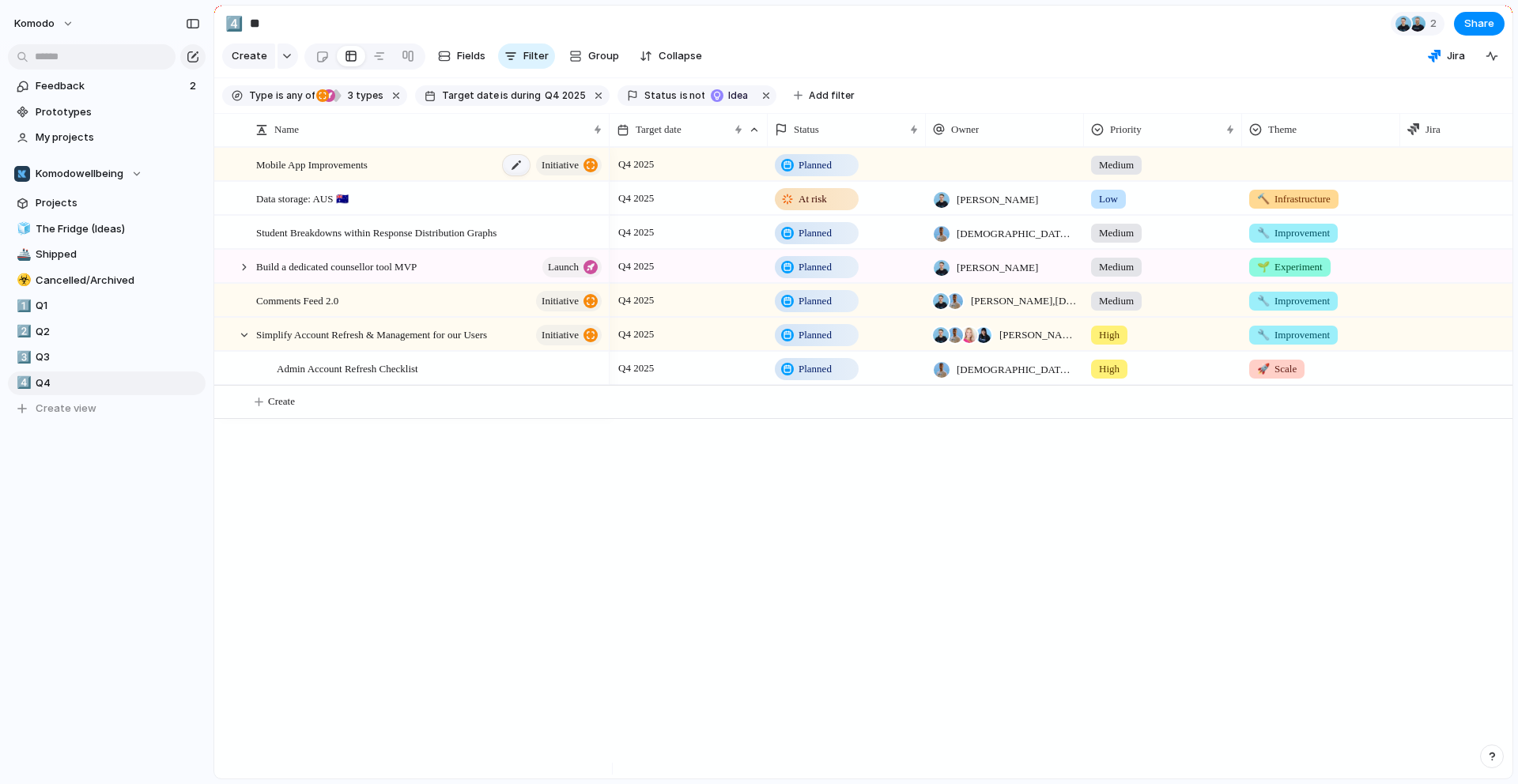
click at [503, 175] on div at bounding box center [516, 166] width 27 height 21
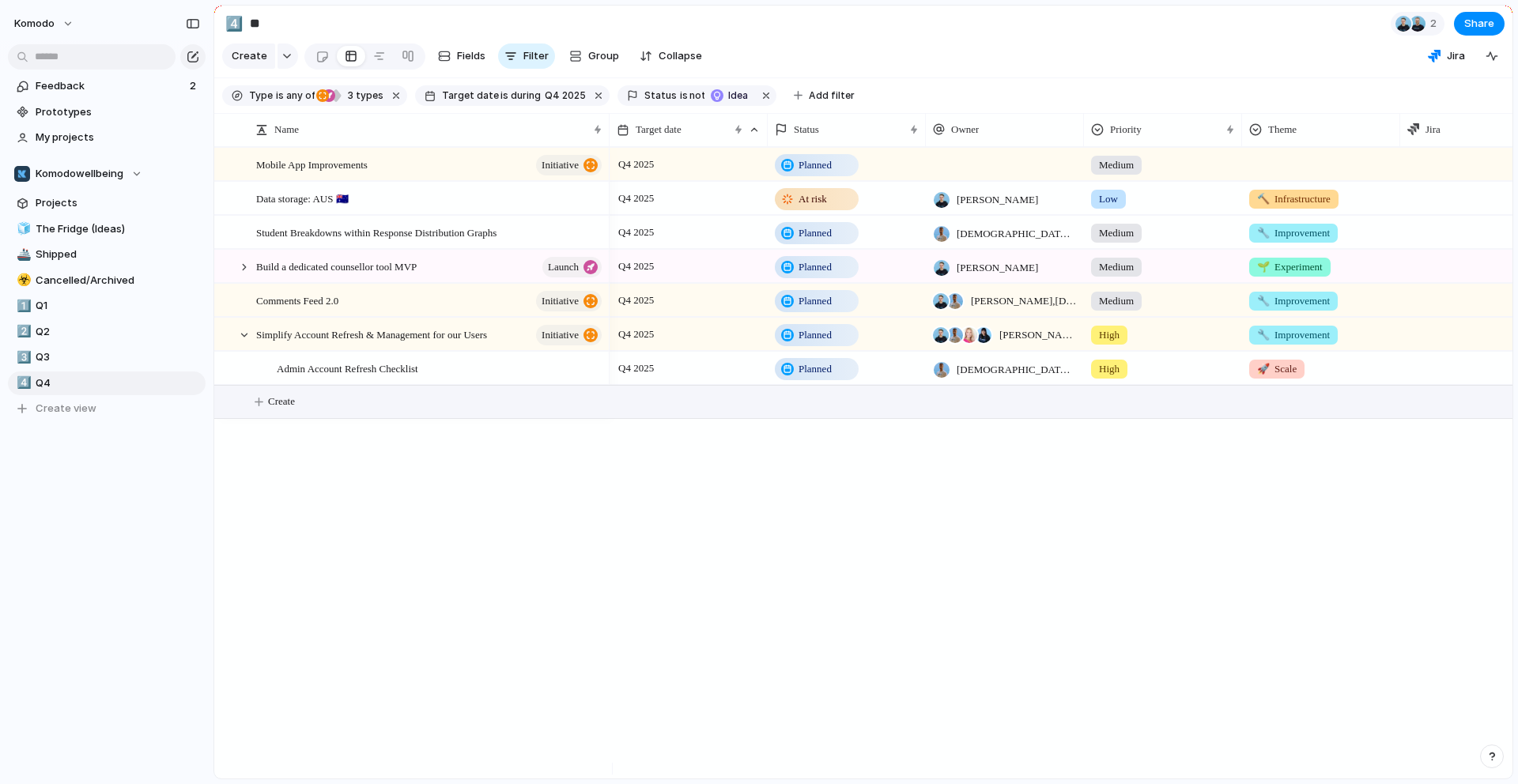
click at [279, 409] on span "Create" at bounding box center [281, 402] width 27 height 16
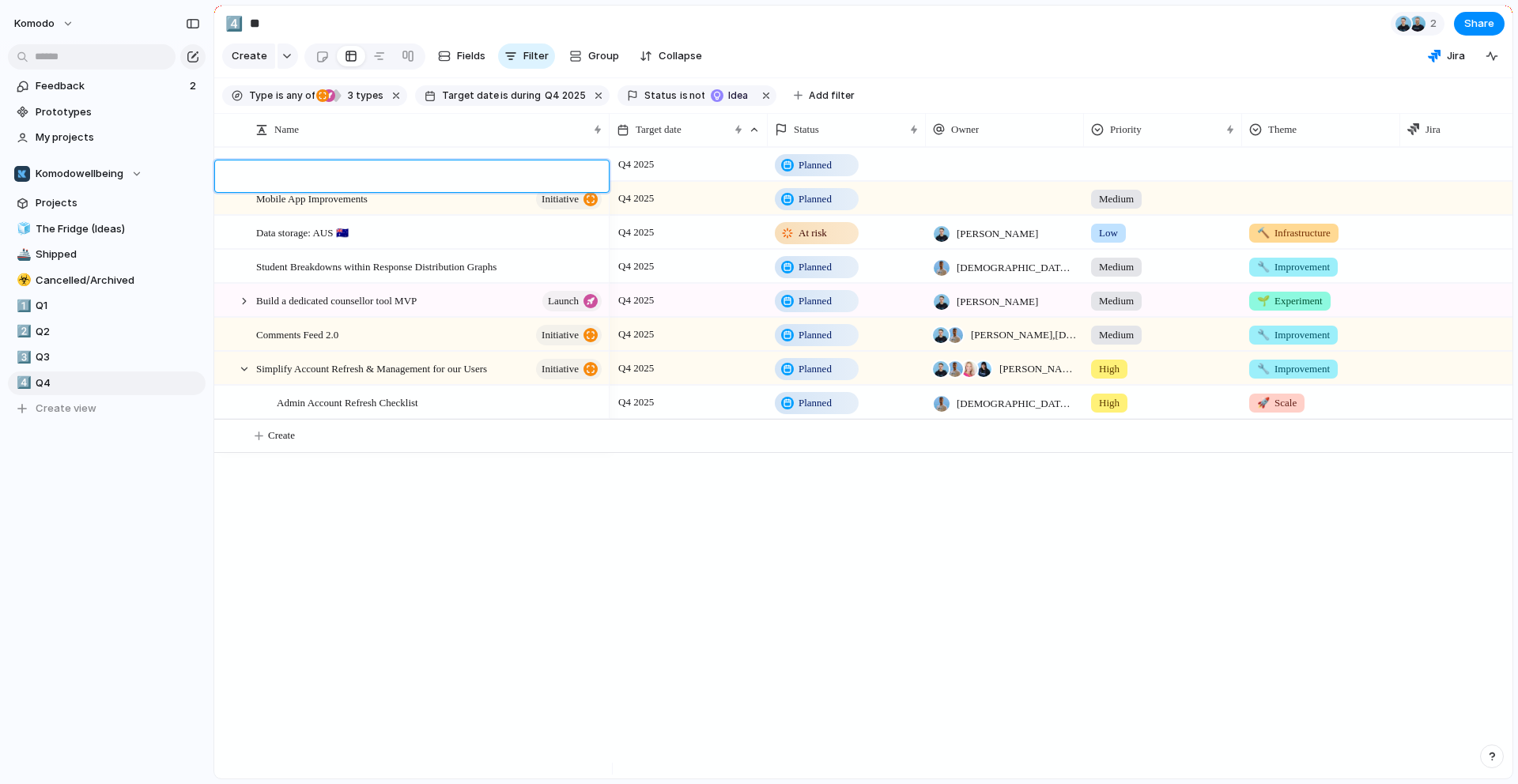
type textarea "*"
type textarea "**********"
click at [546, 181] on div "Survey Experience for Primary and Secondary Students" at bounding box center [430, 165] width 348 height 32
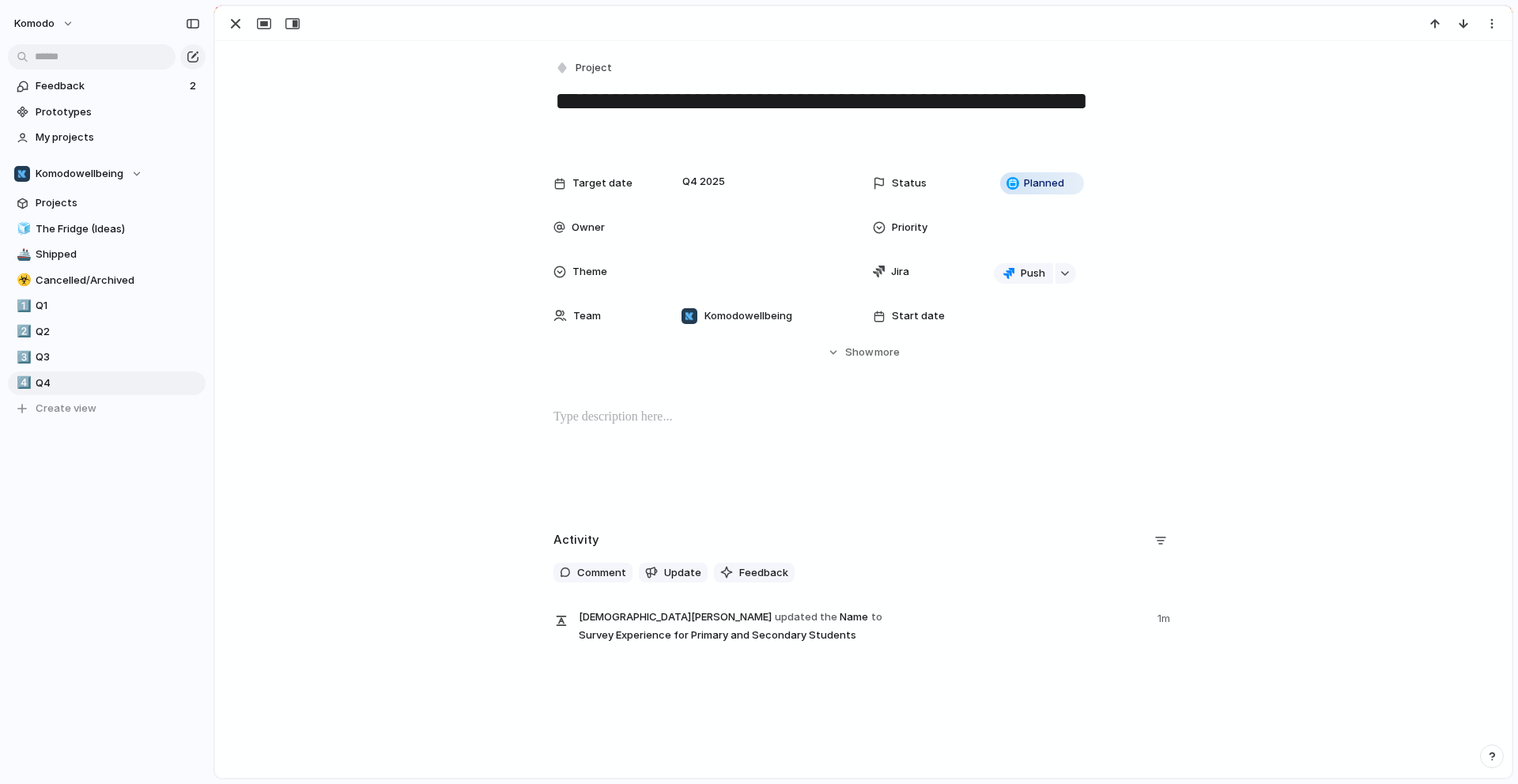
drag, startPoint x: 227, startPoint y: 30, endPoint x: 296, endPoint y: 55, distance: 73.4
click at [227, 30] on div "button" at bounding box center [235, 24] width 19 height 19
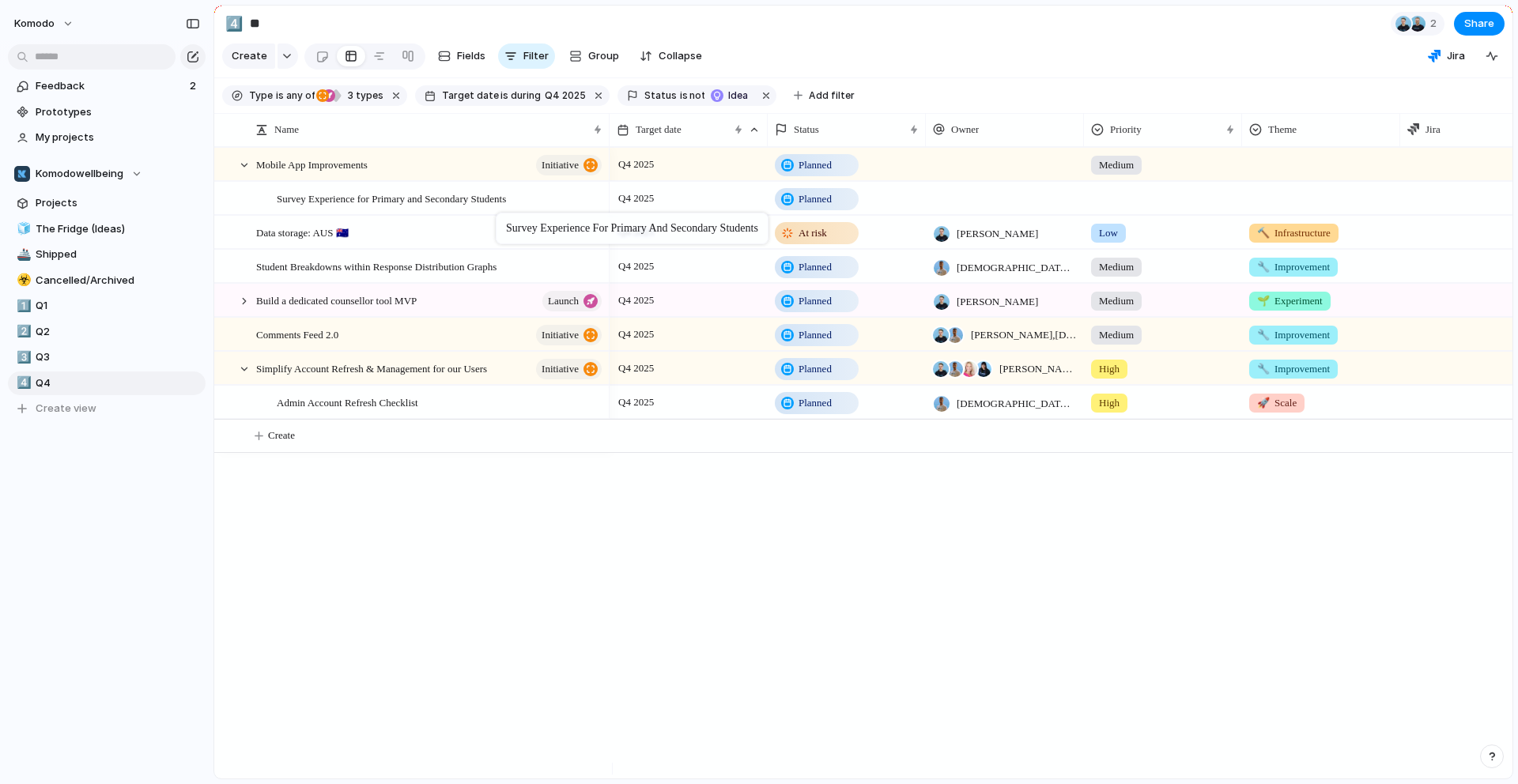
drag, startPoint x: 523, startPoint y: 166, endPoint x: 504, endPoint y: 216, distance: 53.5
click at [247, 172] on div at bounding box center [244, 165] width 14 height 14
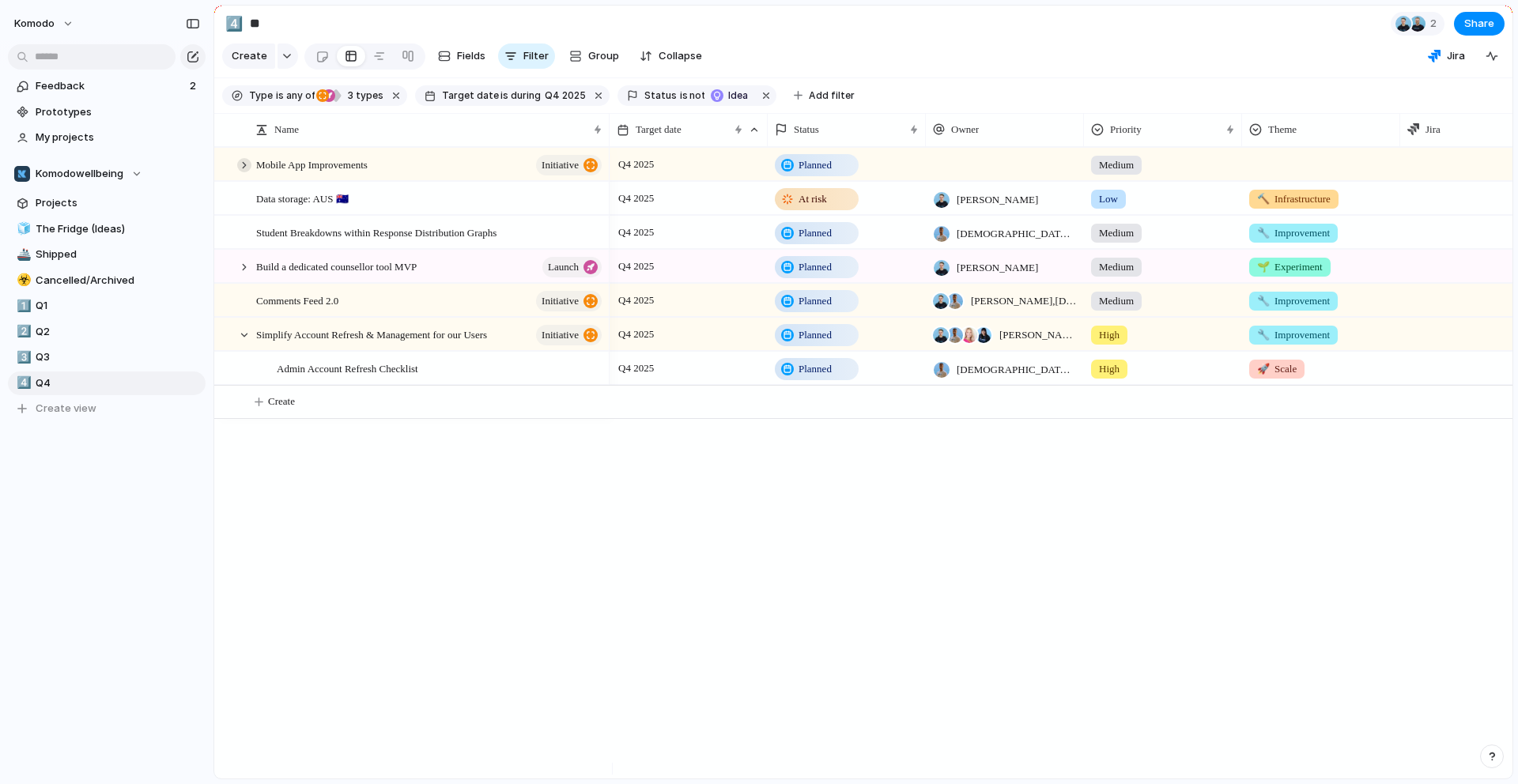
click at [247, 172] on div at bounding box center [244, 165] width 14 height 14
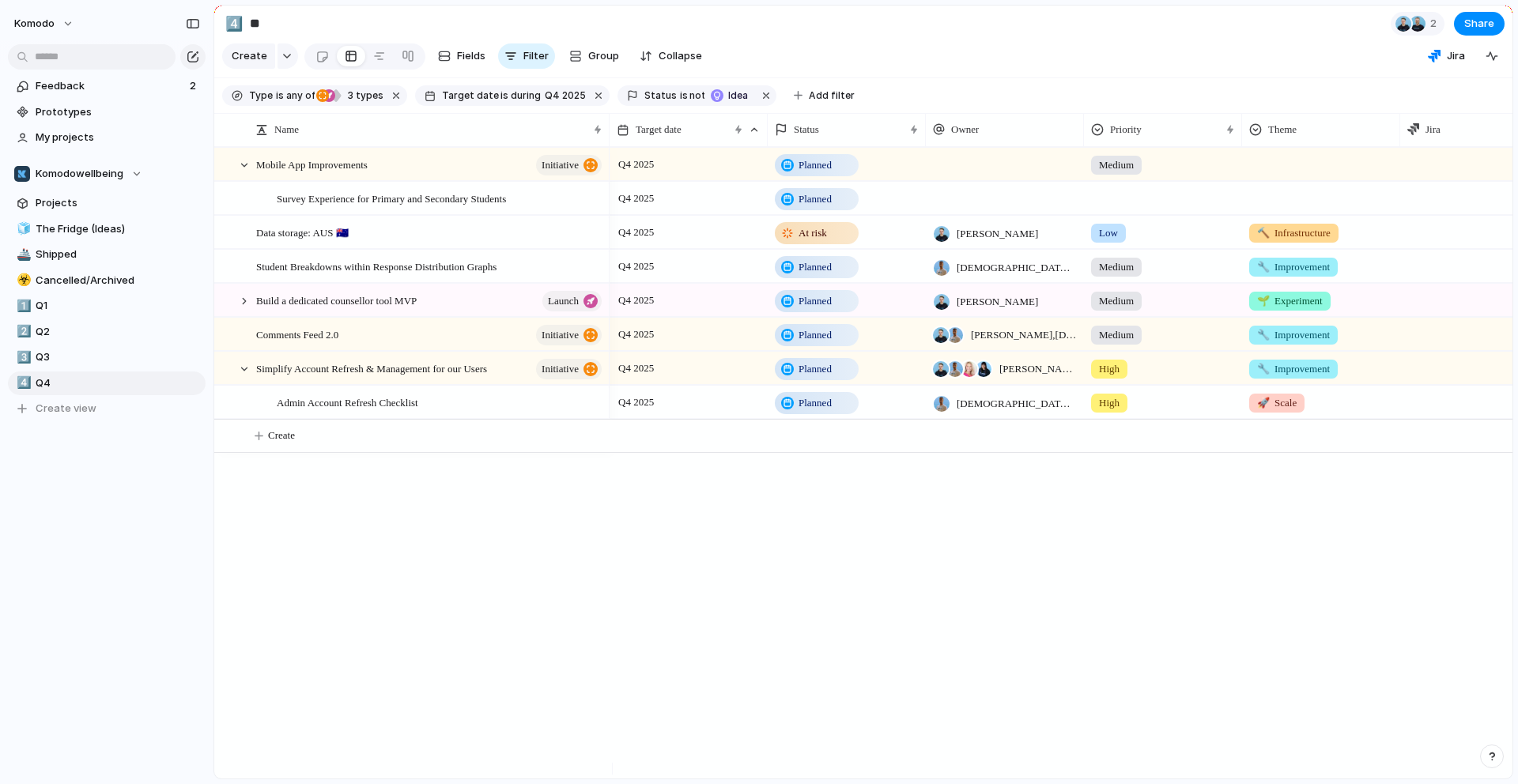
click at [973, 213] on div at bounding box center [1004, 198] width 158 height 32
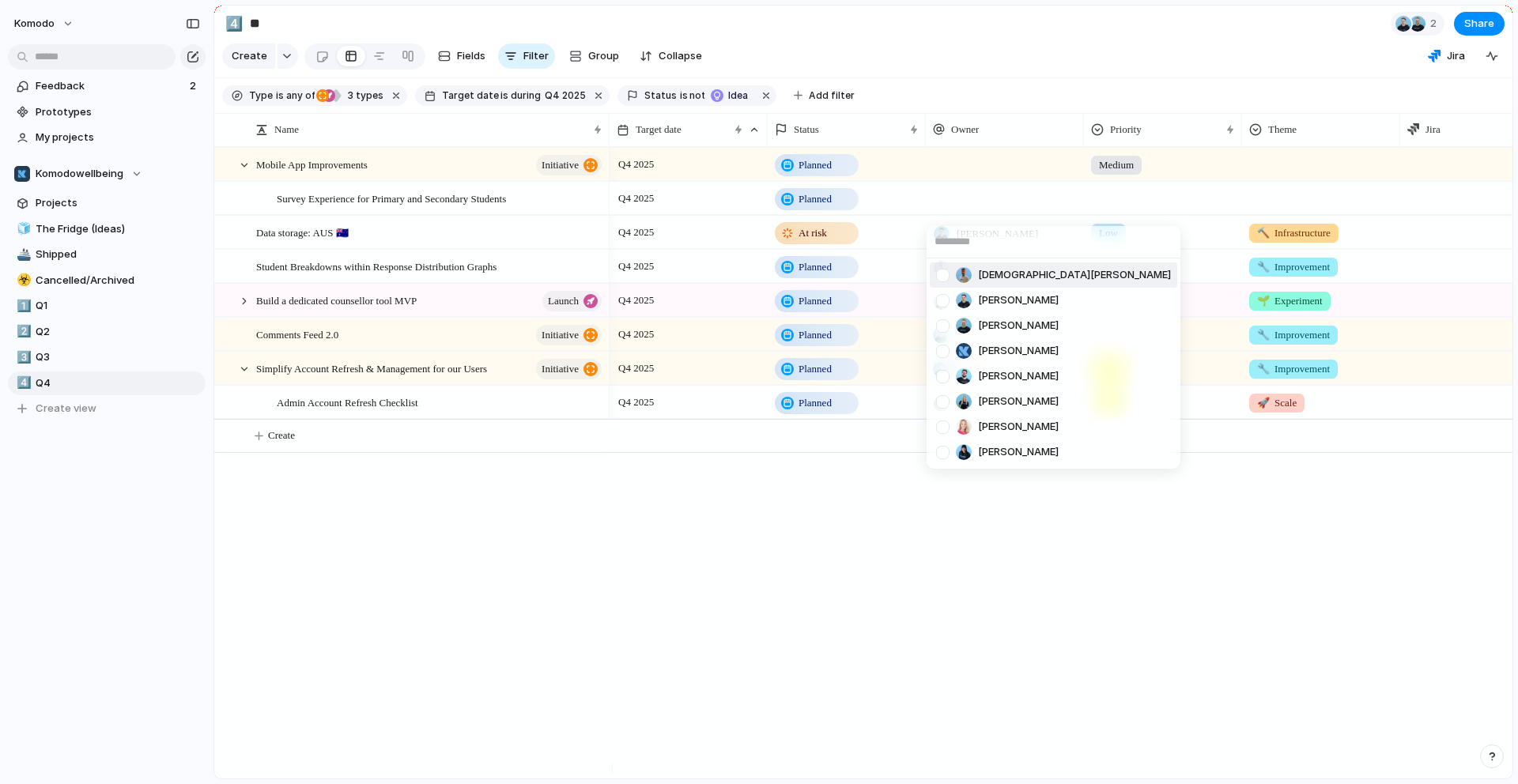
drag, startPoint x: 1003, startPoint y: 282, endPoint x: 1018, endPoint y: 271, distance: 18.6
click at [1003, 282] on span "[DEMOGRAPHIC_DATA][PERSON_NAME]" at bounding box center [1074, 275] width 193 height 16
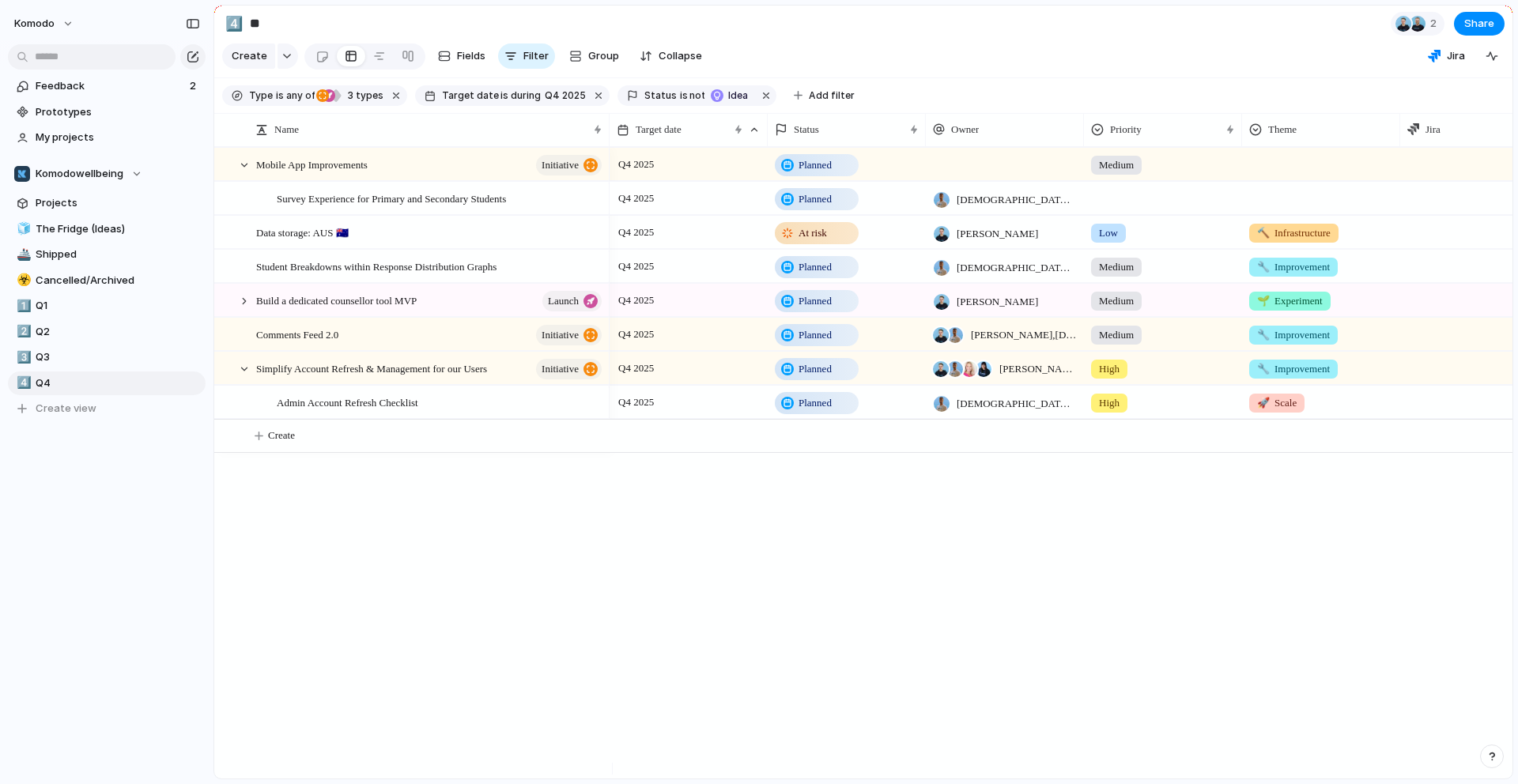
click at [1126, 208] on div at bounding box center [1162, 196] width 157 height 26
click at [1126, 353] on span "Medium" at bounding box center [1121, 357] width 38 height 16
click at [1286, 208] on div at bounding box center [1321, 196] width 157 height 26
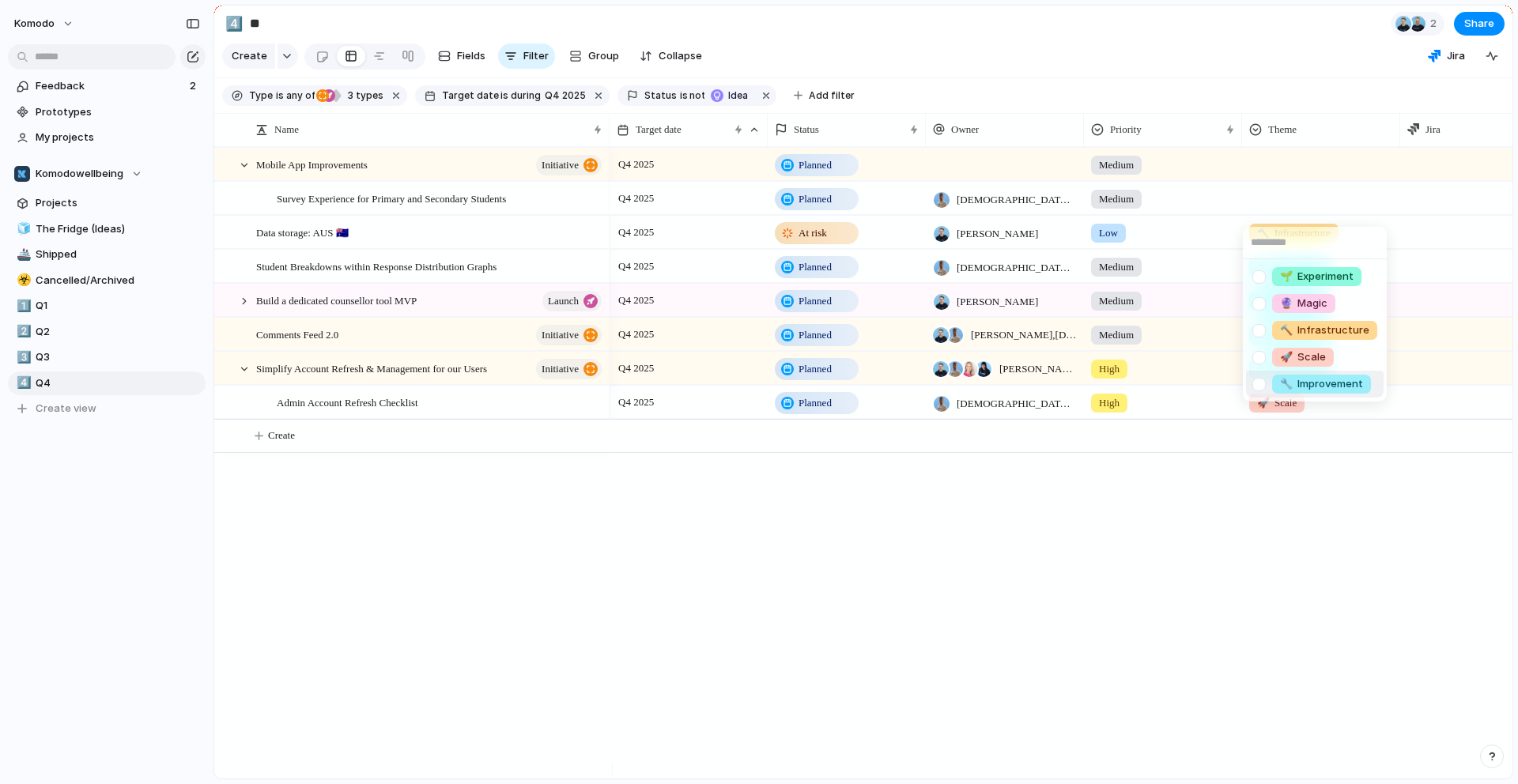
click at [1330, 393] on div "🔧 Improvement" at bounding box center [1320, 384] width 98 height 19
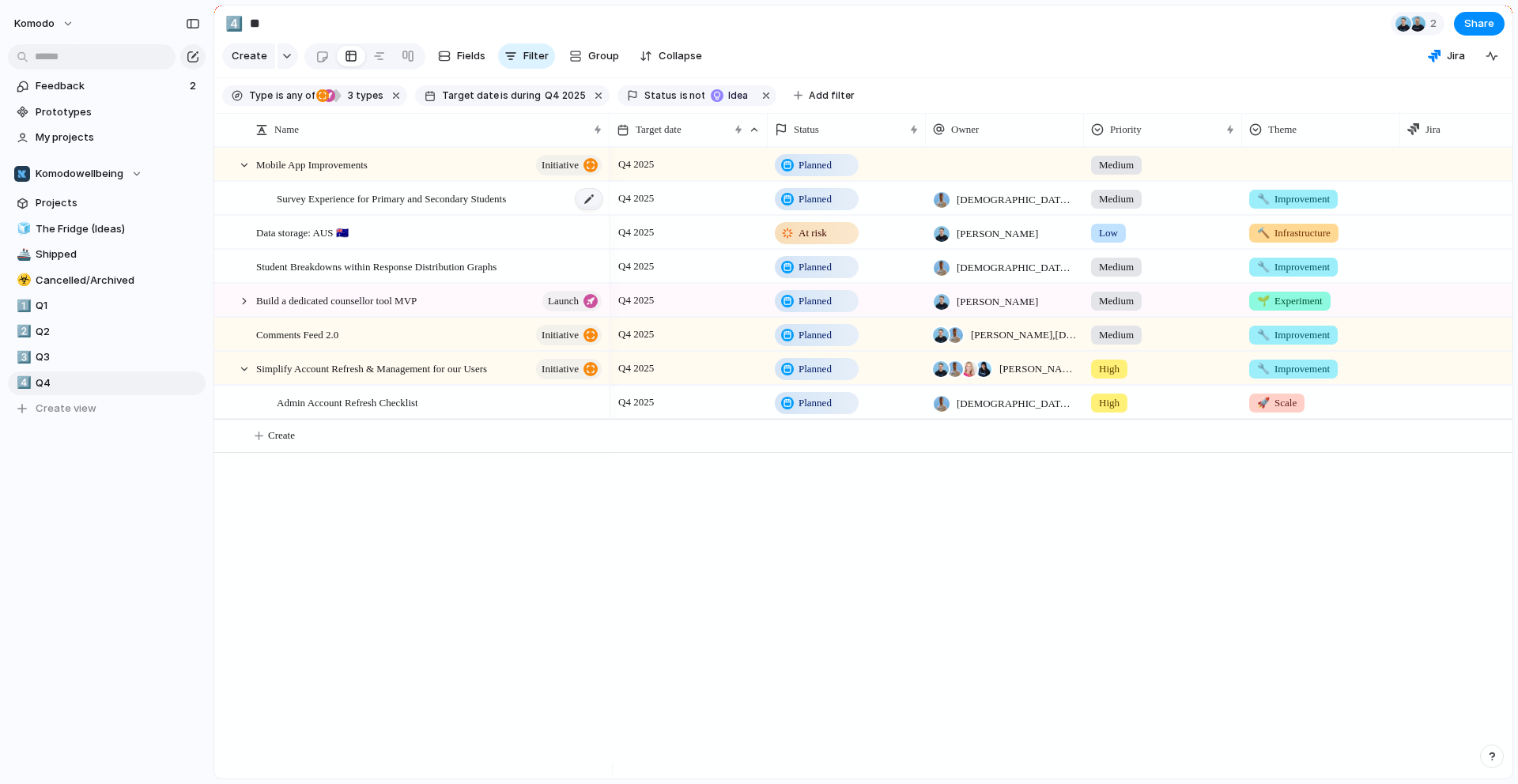
click at [582, 209] on div at bounding box center [588, 199] width 27 height 21
click at [568, 209] on div "Survey Experience for Primary and Secondary Students" at bounding box center [440, 199] width 328 height 32
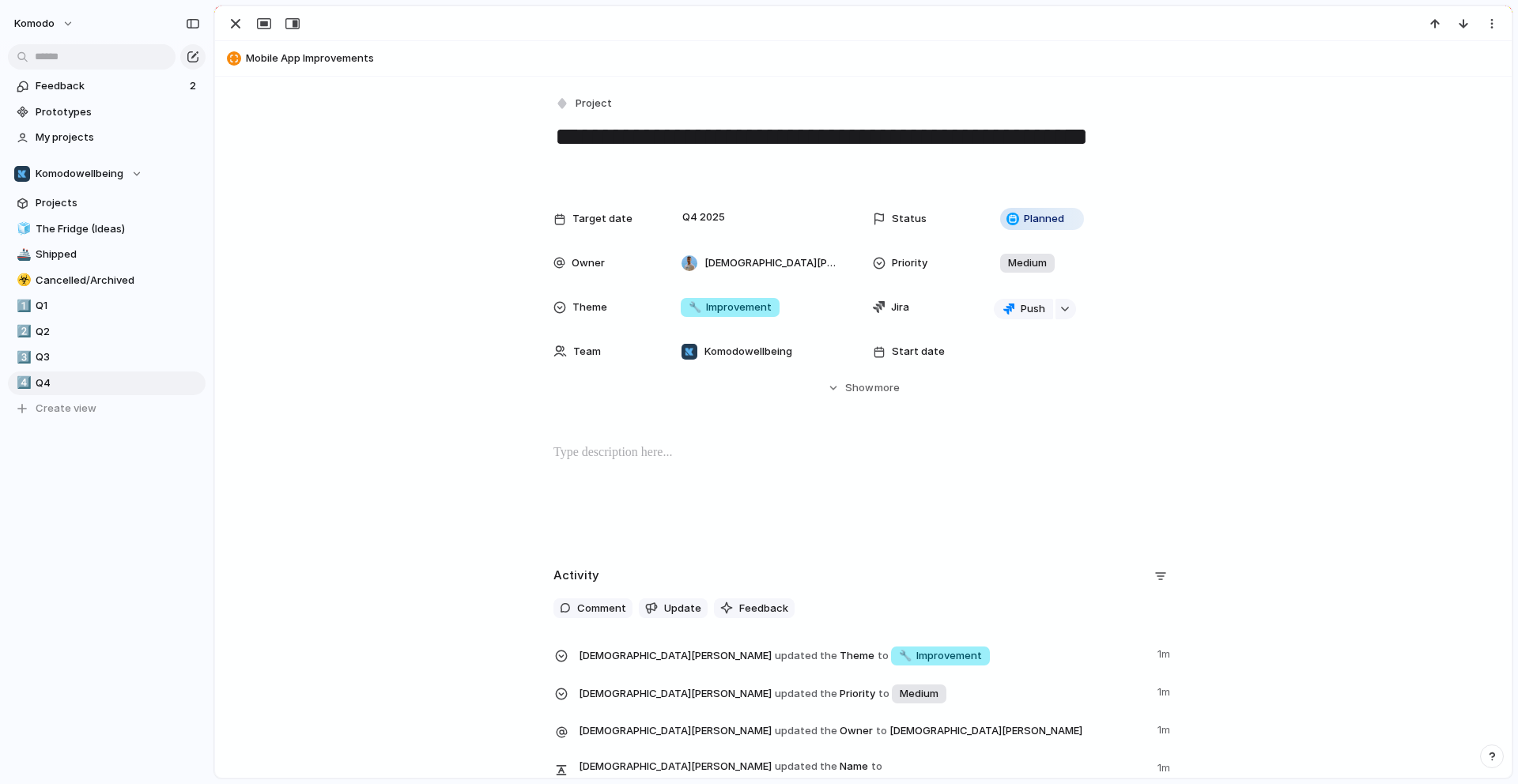
click at [666, 449] on p at bounding box center [863, 453] width 620 height 19
drag, startPoint x: 605, startPoint y: 448, endPoint x: 525, endPoint y: 439, distance: 80.5
click at [525, 439] on div "**********" at bounding box center [864, 441] width 1297 height 728
click at [505, 419] on span "Headings" at bounding box center [494, 420] width 47 height 16
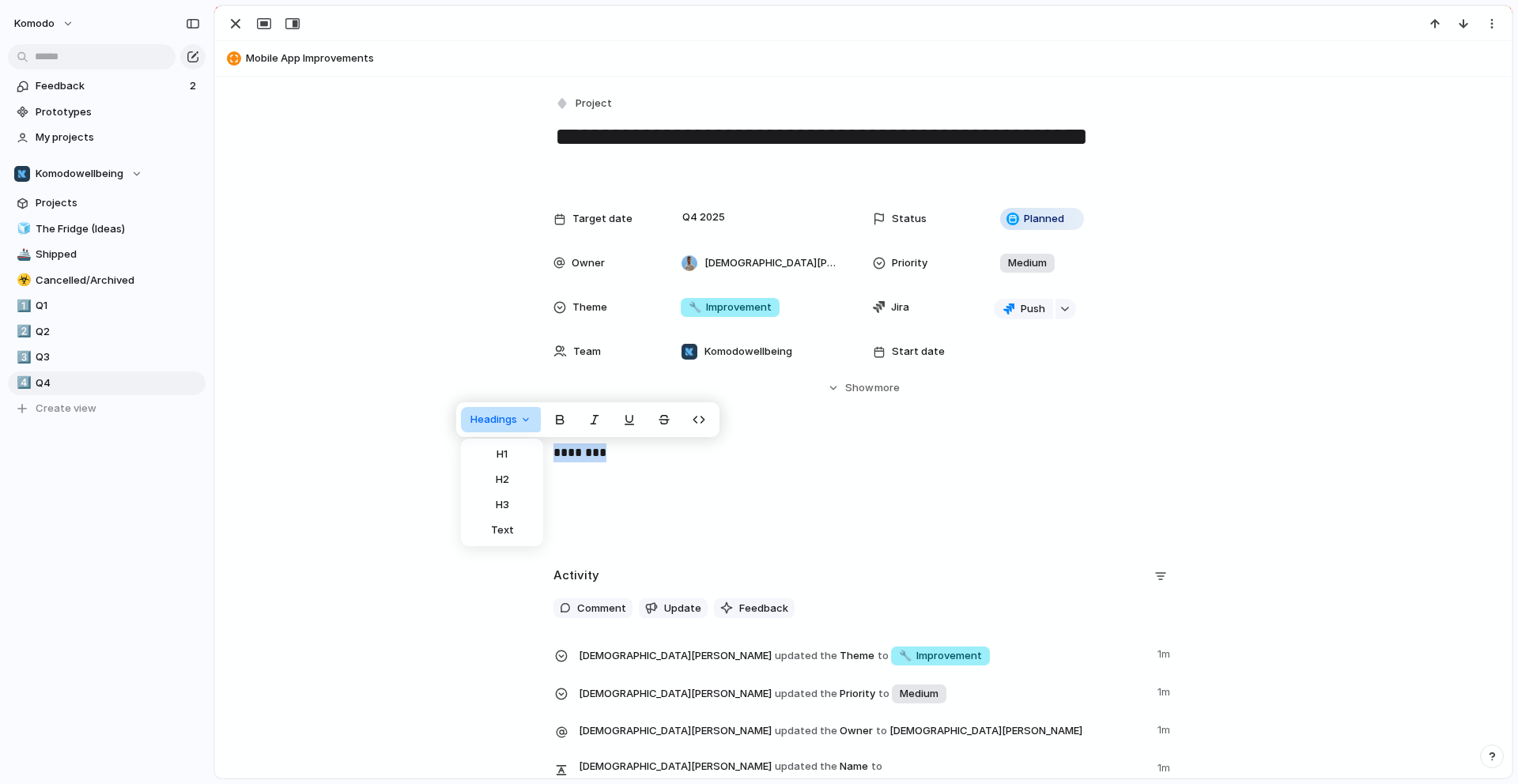
click at [511, 447] on button "H1" at bounding box center [501, 454] width 76 height 25
click at [682, 473] on h1 "********" at bounding box center [863, 463] width 620 height 38
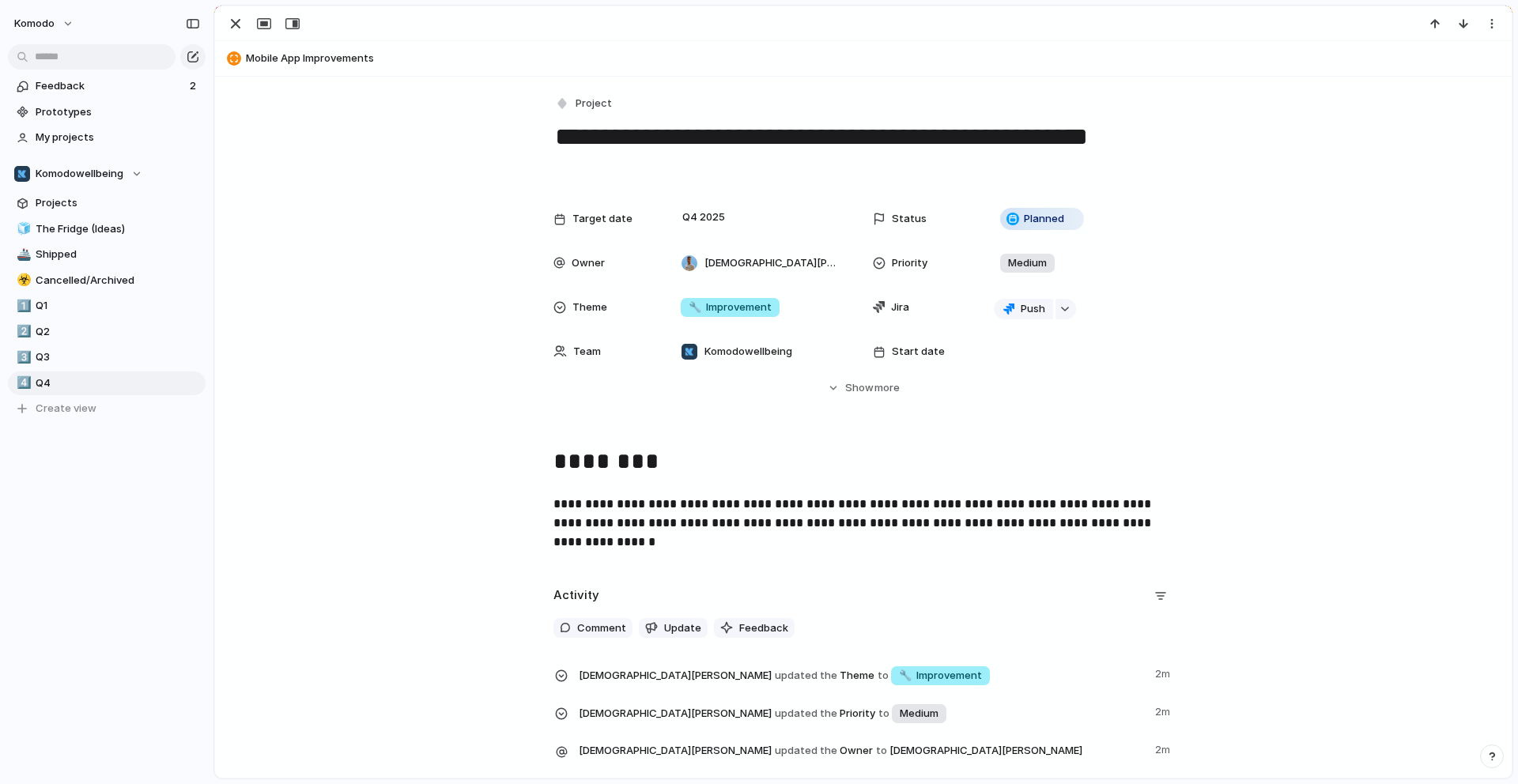
click at [905, 523] on p "**********" at bounding box center [863, 523] width 620 height 57
click at [952, 525] on p "**********" at bounding box center [863, 523] width 620 height 57
click at [1016, 524] on p "**********" at bounding box center [863, 523] width 620 height 57
drag, startPoint x: 1035, startPoint y: 524, endPoint x: 1027, endPoint y: 523, distance: 8.1
click at [1027, 523] on p "**********" at bounding box center [863, 523] width 620 height 57
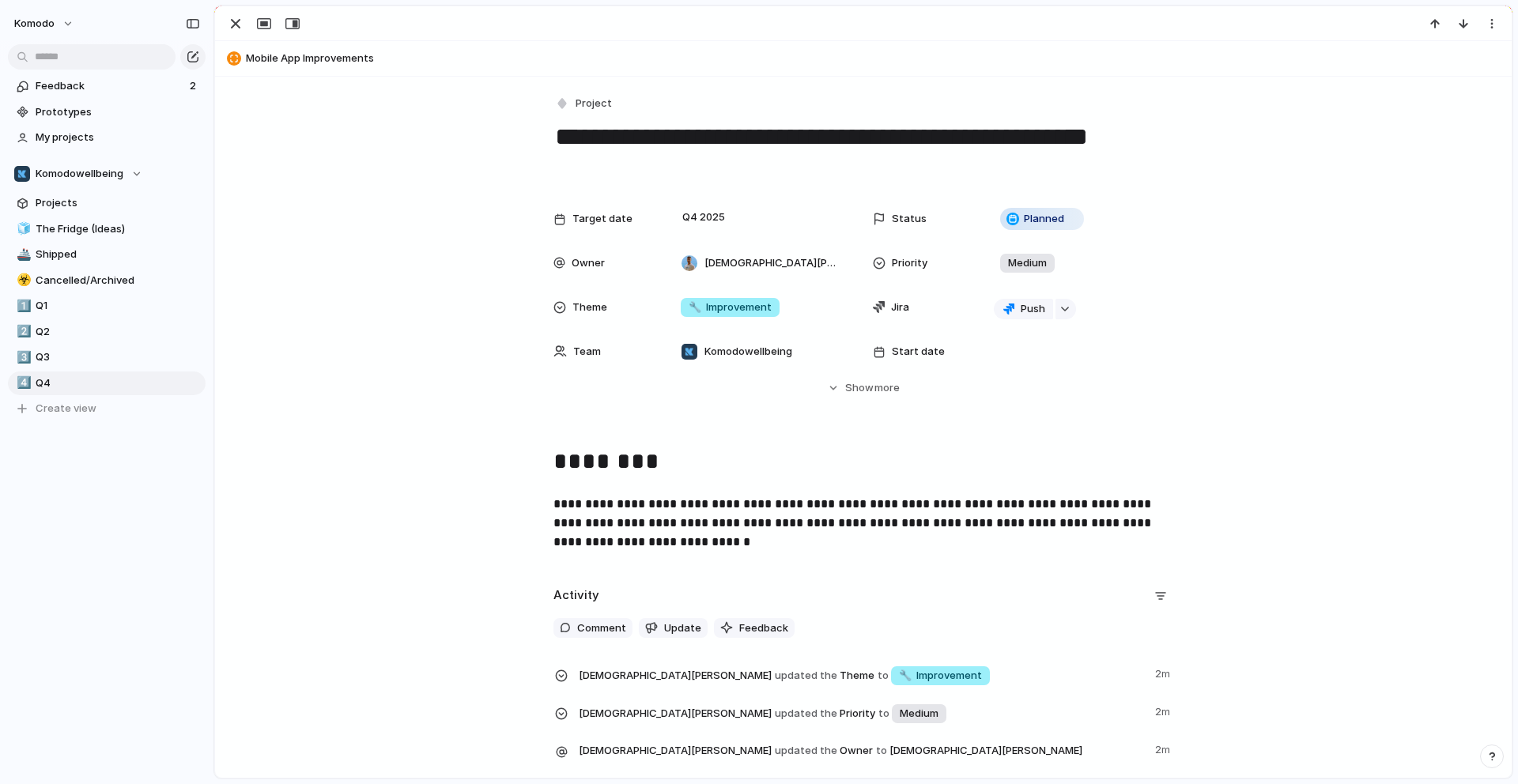
click at [761, 547] on p "**********" at bounding box center [863, 523] width 620 height 57
click at [1108, 544] on p "**********" at bounding box center [863, 523] width 620 height 57
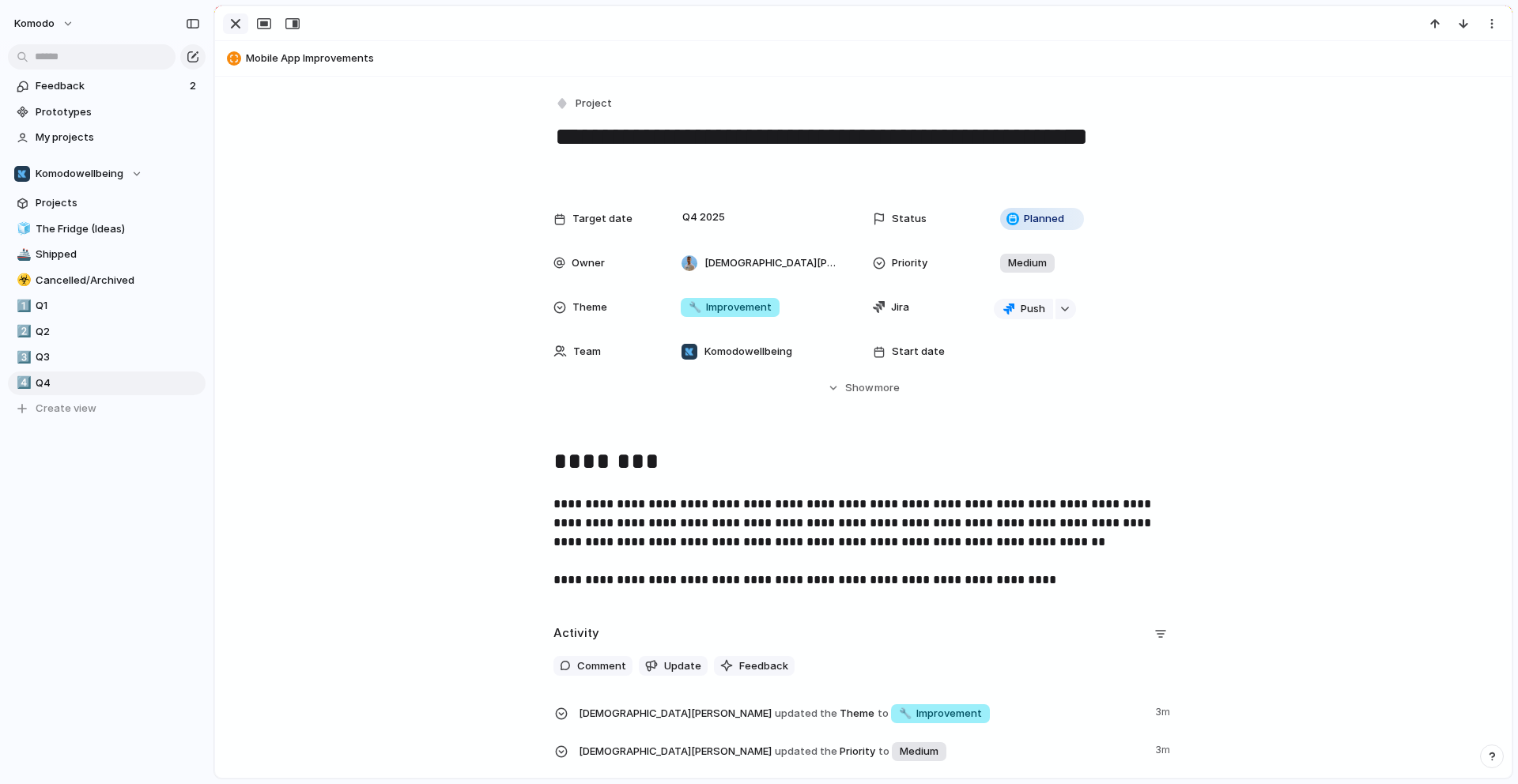
click at [236, 23] on div "button" at bounding box center [235, 24] width 19 height 19
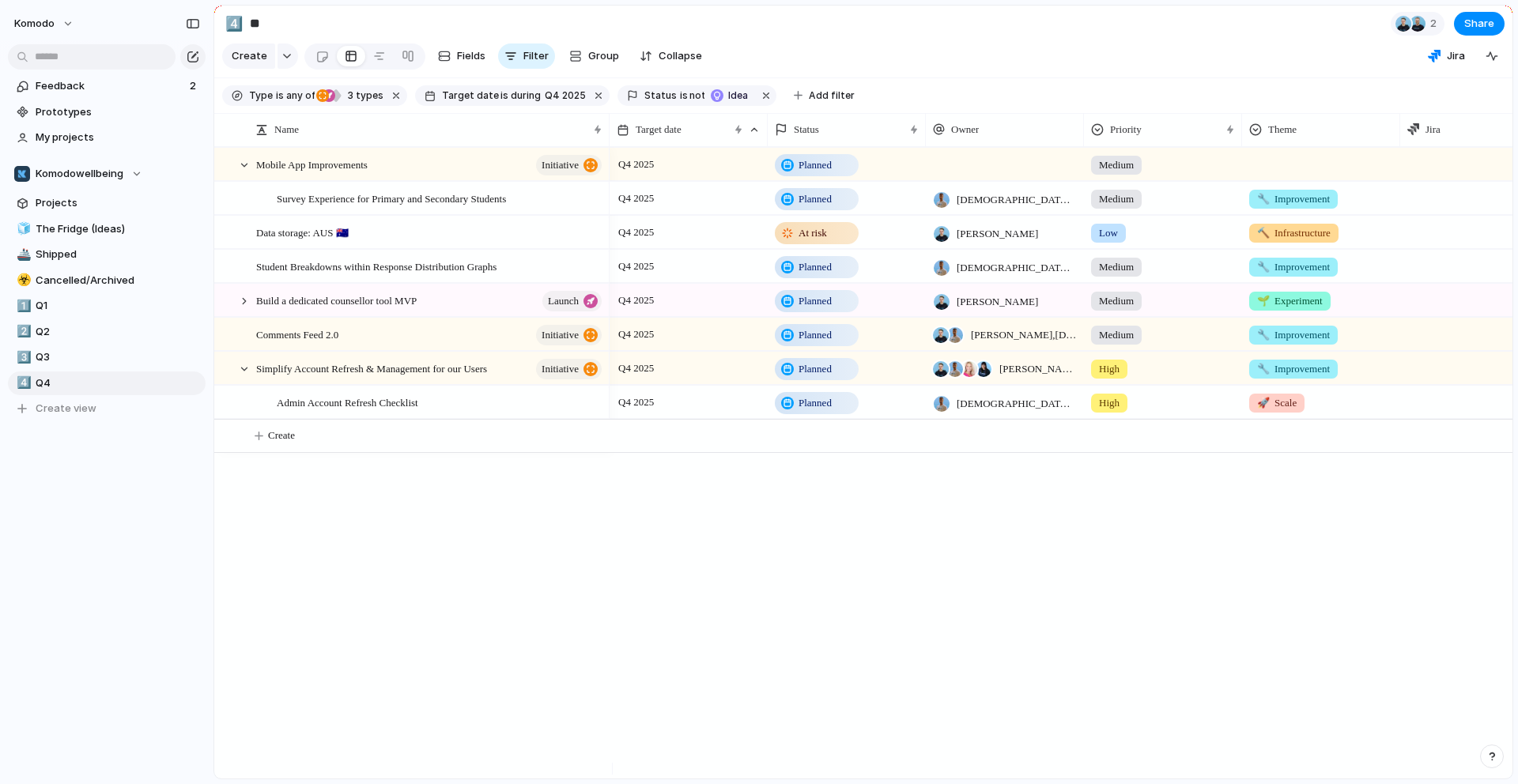
click at [813, 207] on span "Planned" at bounding box center [815, 199] width 33 height 16
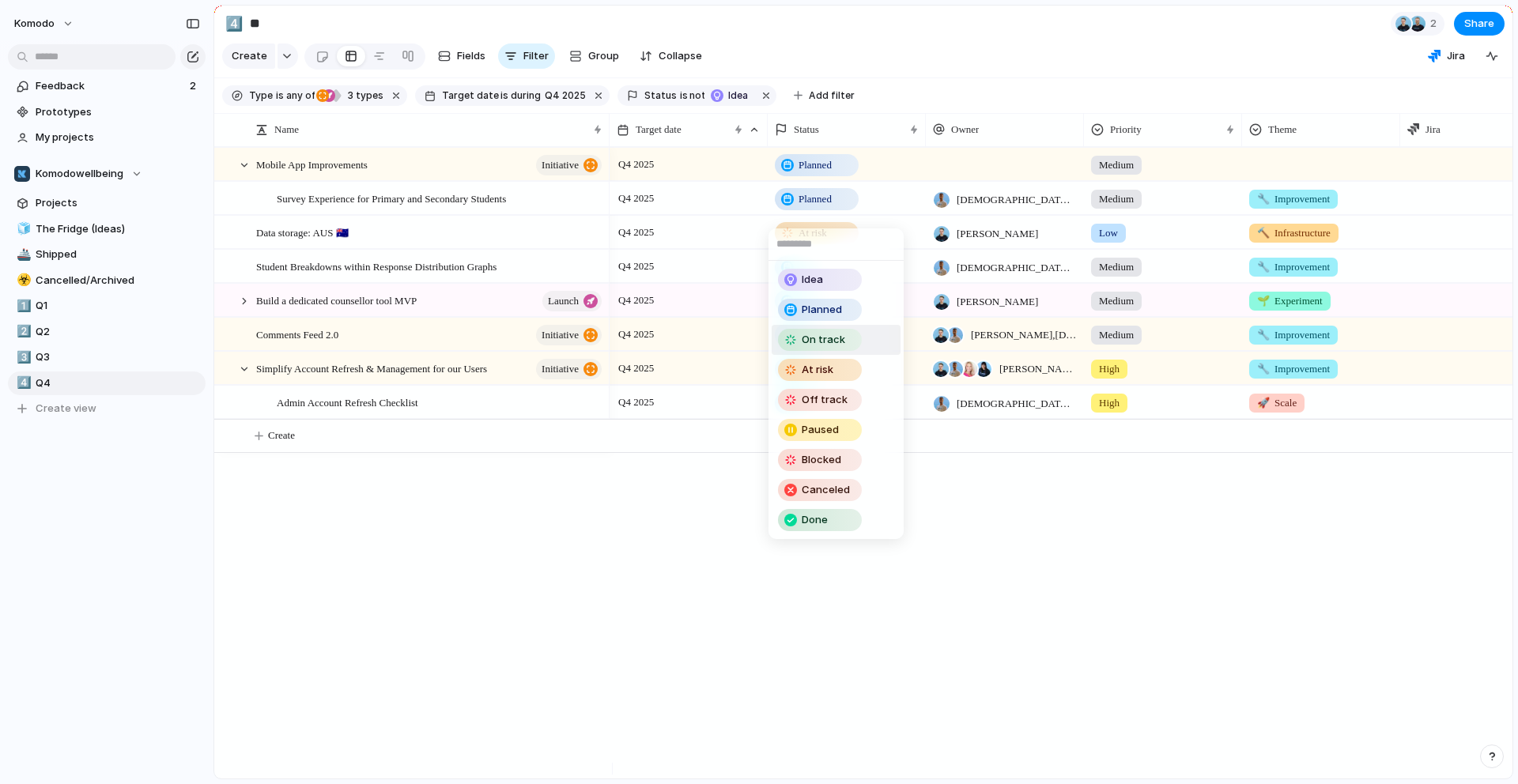
click at [847, 334] on div "On track" at bounding box center [819, 340] width 81 height 19
